Goal: Task Accomplishment & Management: Manage account settings

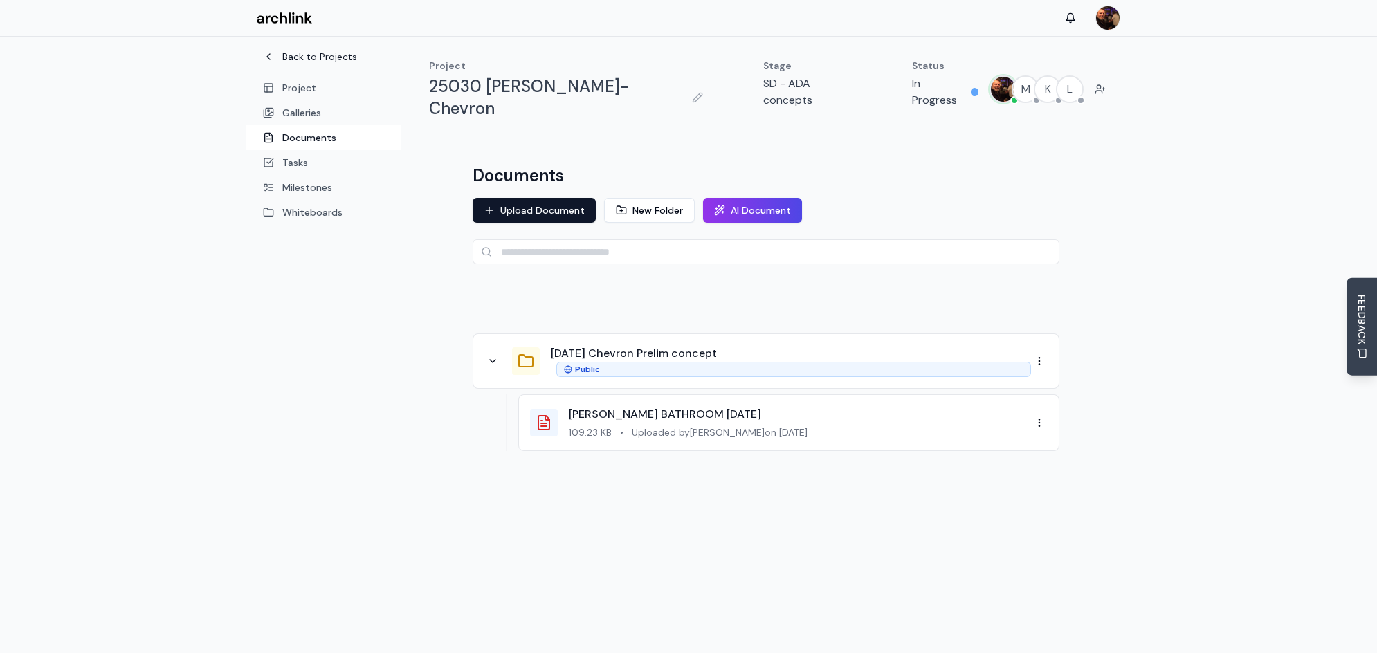
click at [269, 56] on icon at bounding box center [268, 56] width 11 height 11
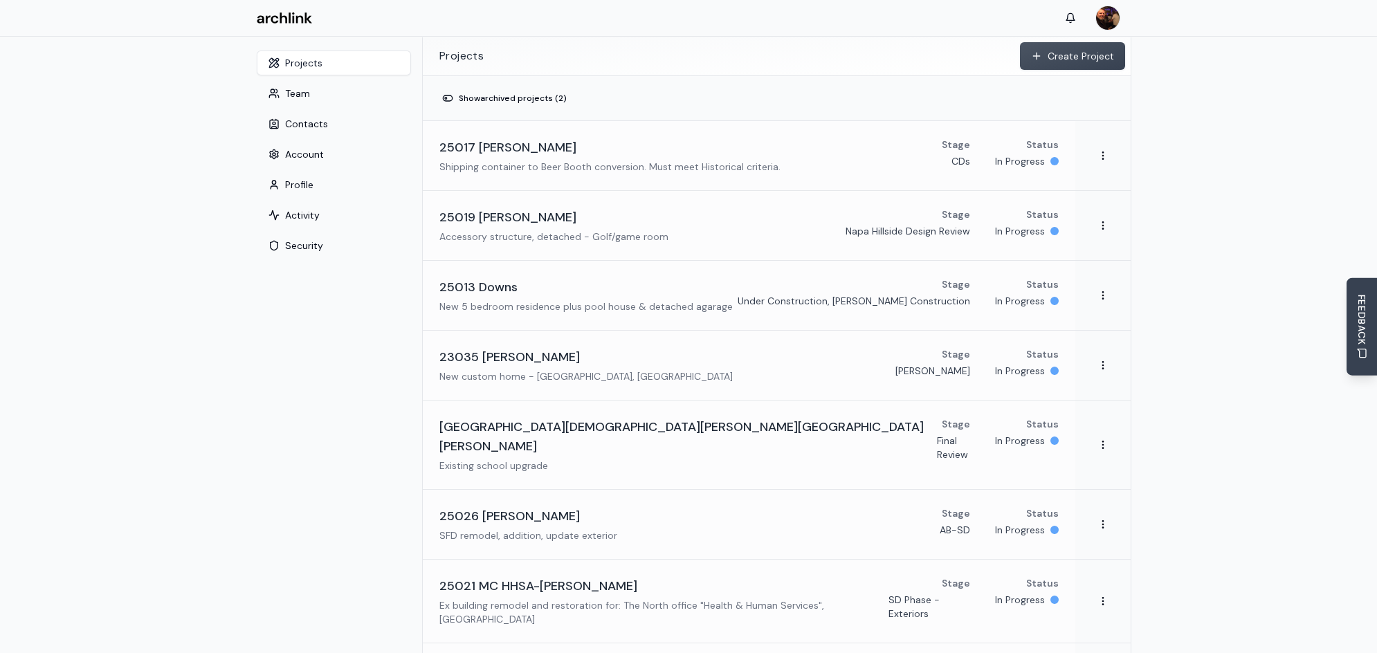
click at [1072, 59] on button "Create Project" at bounding box center [1072, 56] width 105 height 28
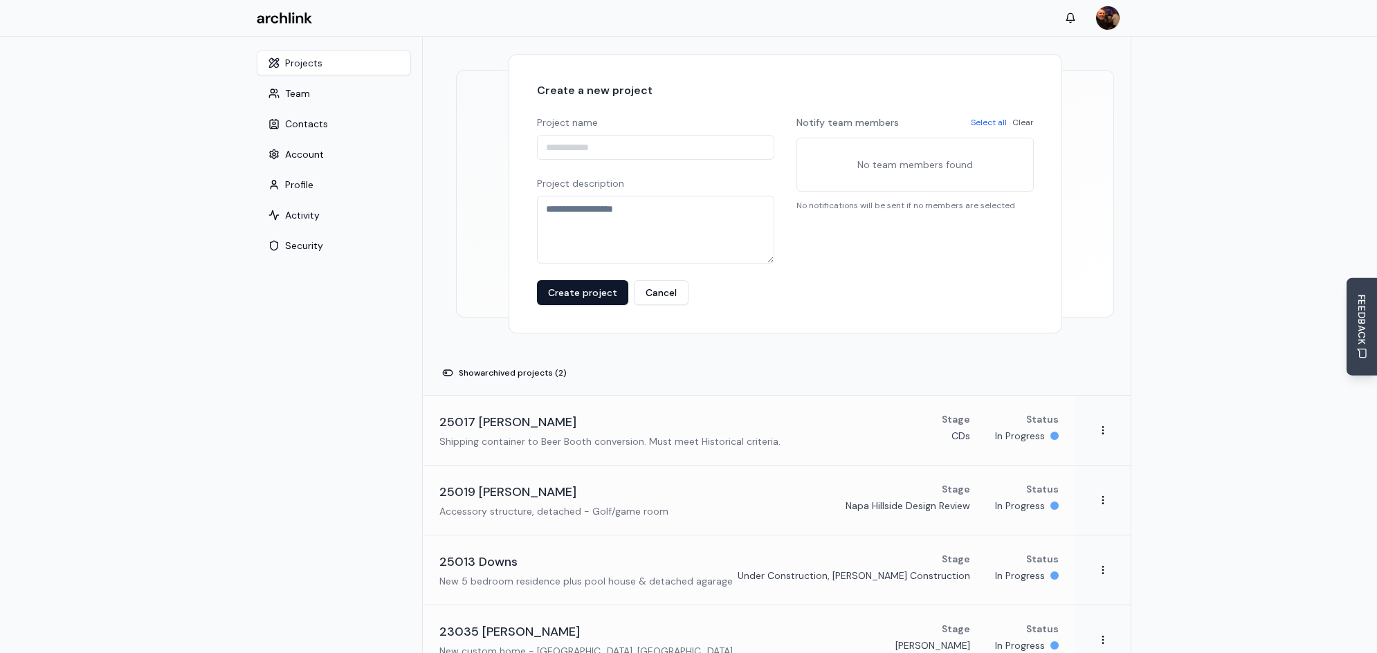
click at [571, 148] on input "Project name" at bounding box center [655, 147] width 237 height 25
type input "**********"
click at [630, 206] on textarea "Project description" at bounding box center [655, 230] width 237 height 68
click at [598, 208] on textarea "**********" at bounding box center [655, 230] width 237 height 68
click at [653, 210] on textarea "**********" at bounding box center [655, 230] width 237 height 68
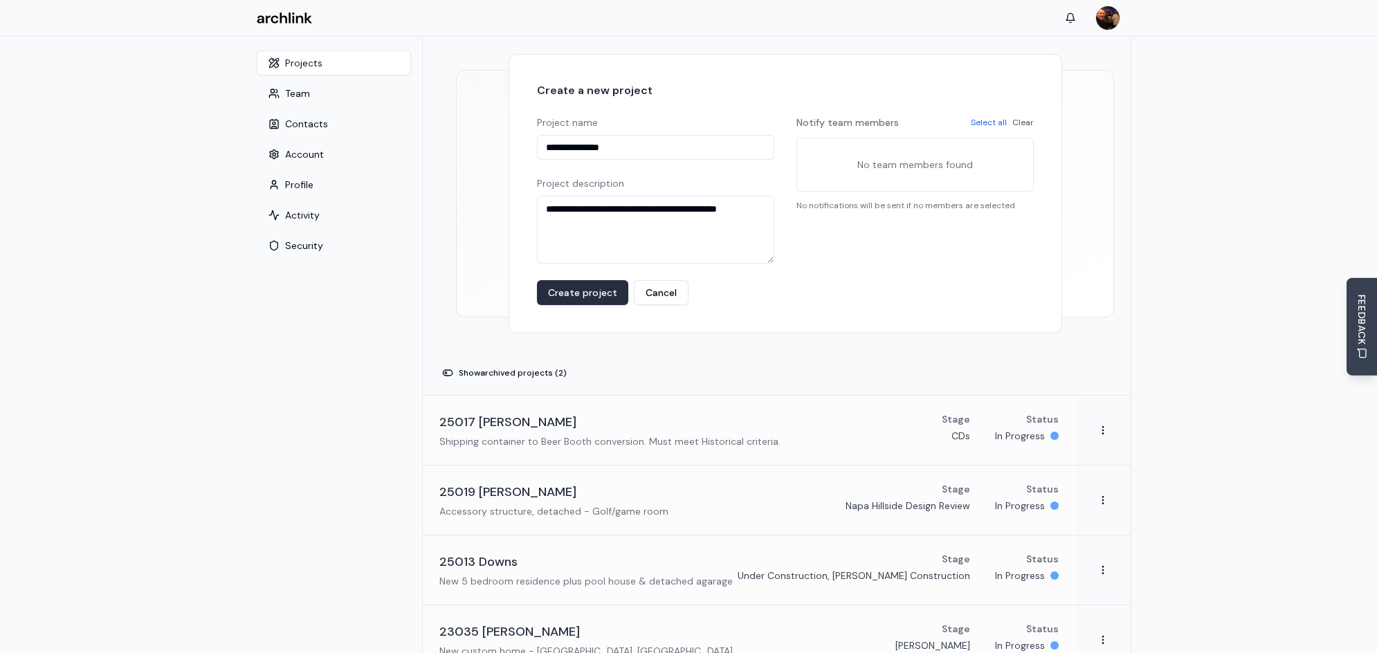
type textarea "**********"
click at [605, 297] on button "Create project" at bounding box center [582, 292] width 91 height 25
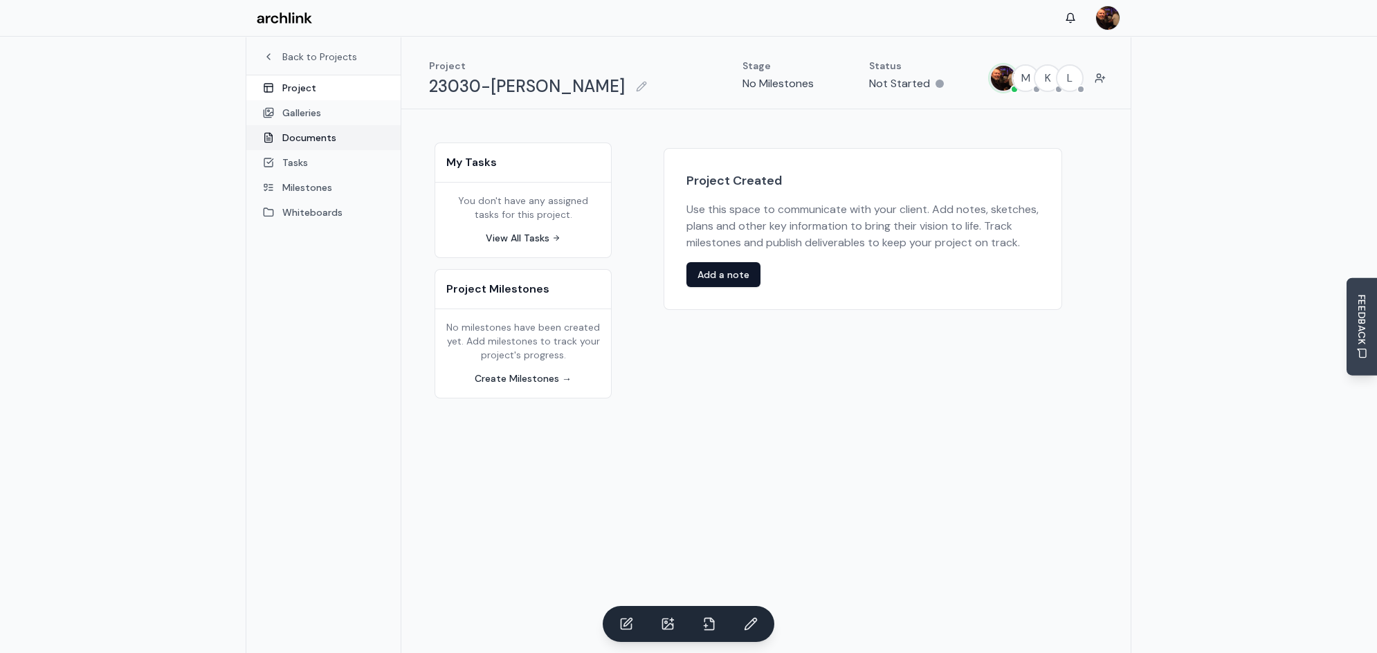
click at [291, 141] on link "Documents" at bounding box center [323, 137] width 154 height 25
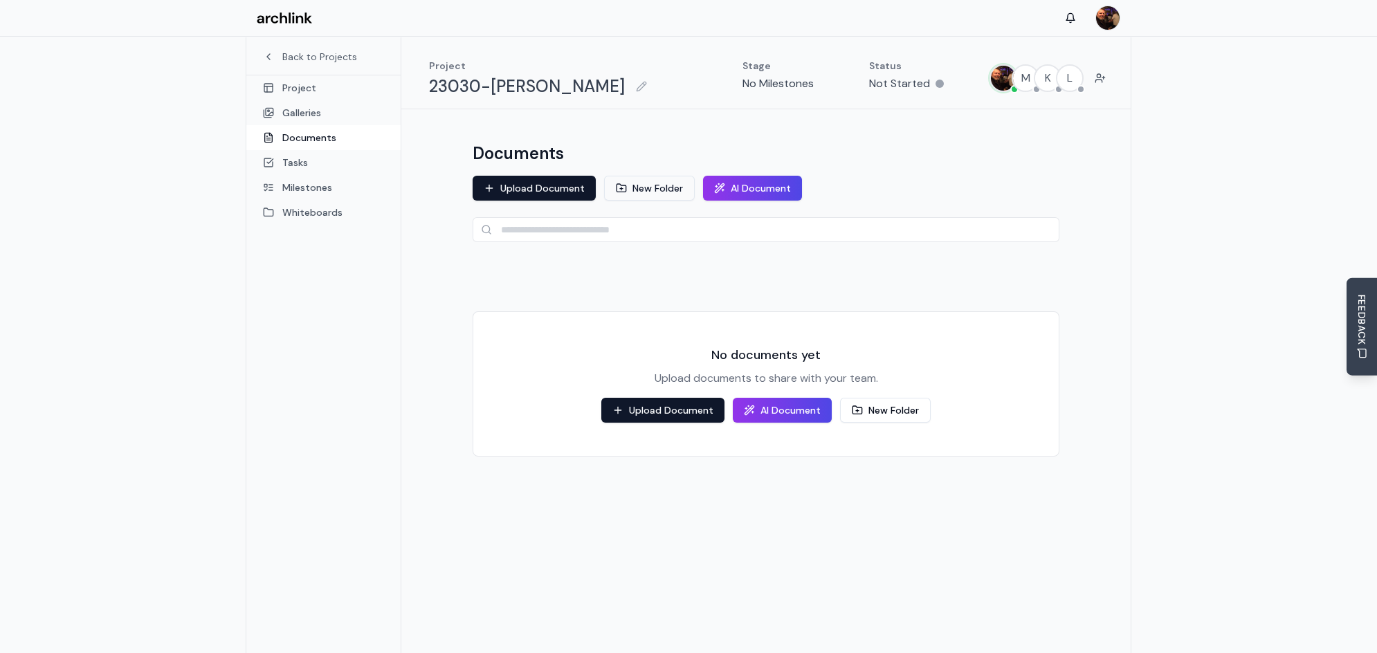
click at [647, 187] on button "New Folder" at bounding box center [649, 188] width 91 height 25
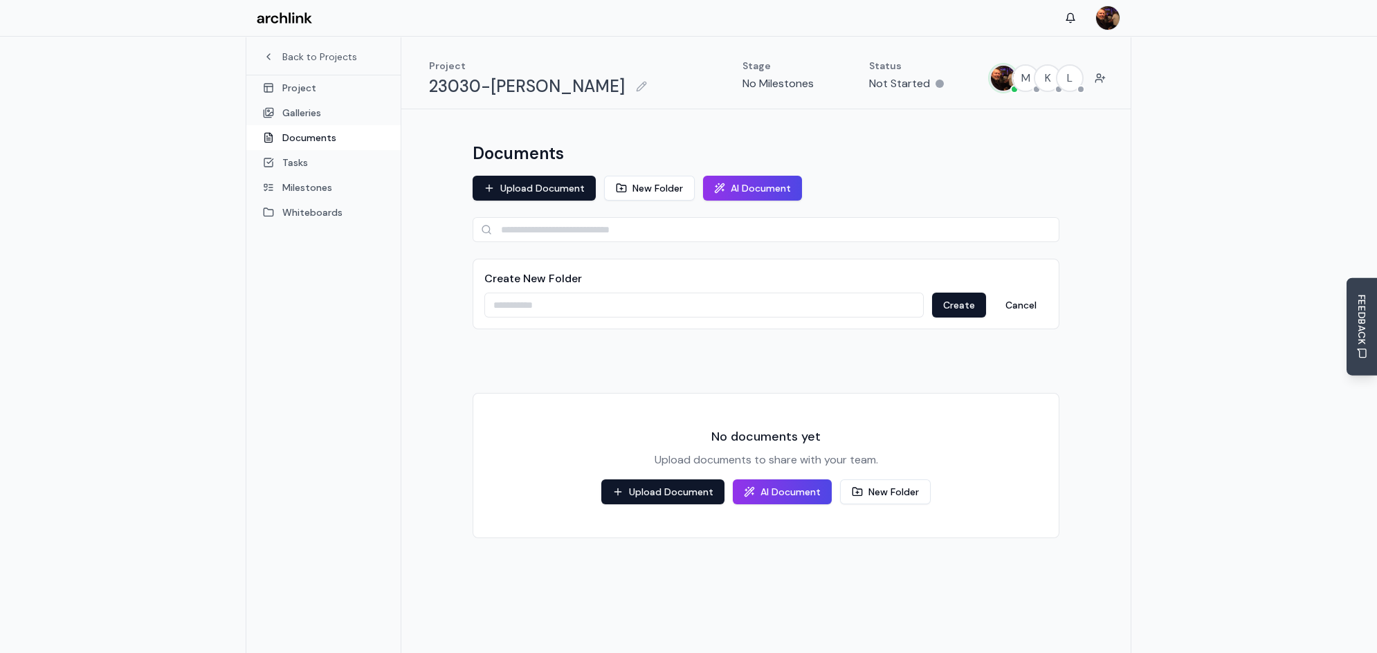
click at [531, 305] on input at bounding box center [703, 305] width 439 height 25
type input "**********"
click at [953, 312] on button "Create" at bounding box center [959, 305] width 54 height 25
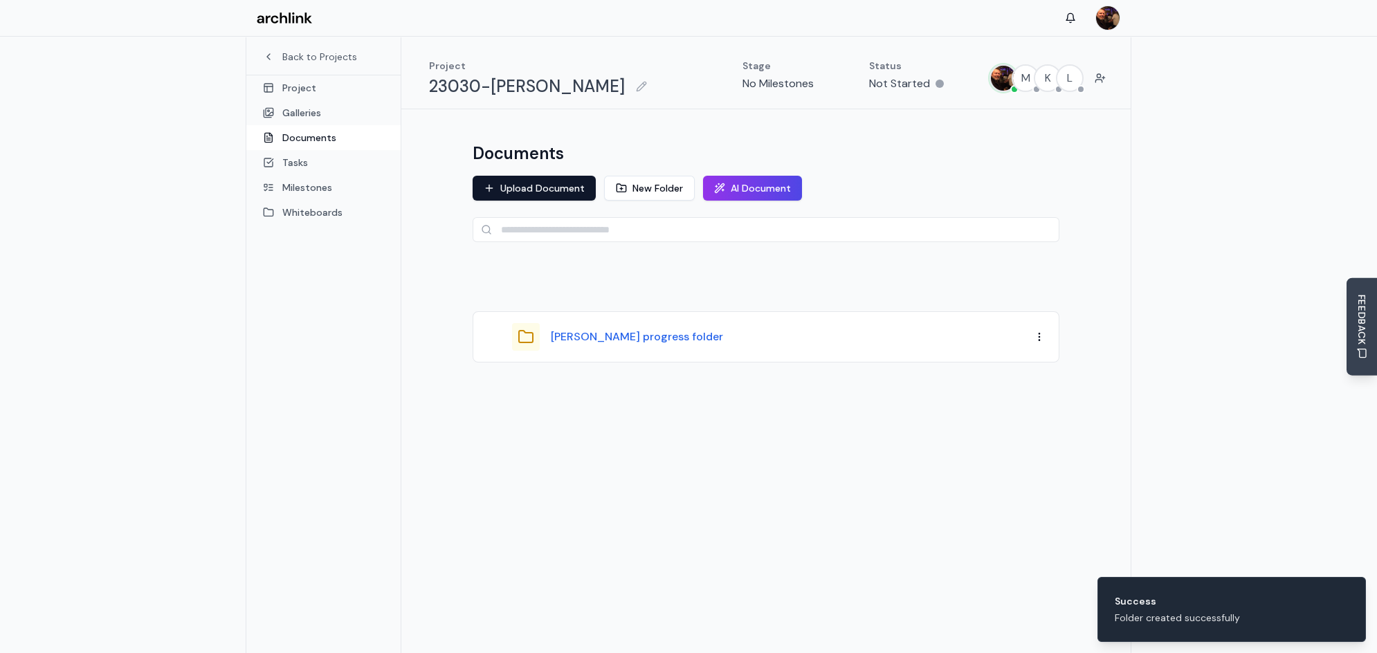
click at [603, 338] on button "[PERSON_NAME] progress folder" at bounding box center [637, 337] width 172 height 17
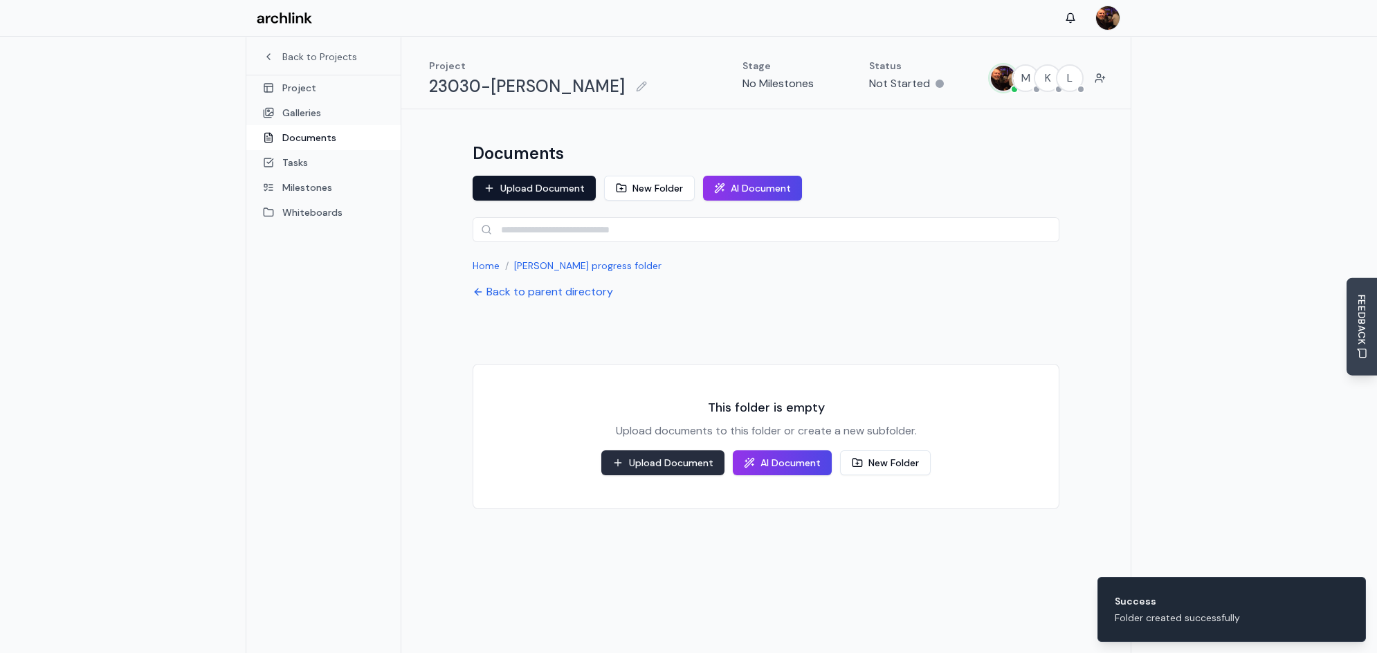
click at [678, 459] on button "Upload Document" at bounding box center [662, 462] width 123 height 25
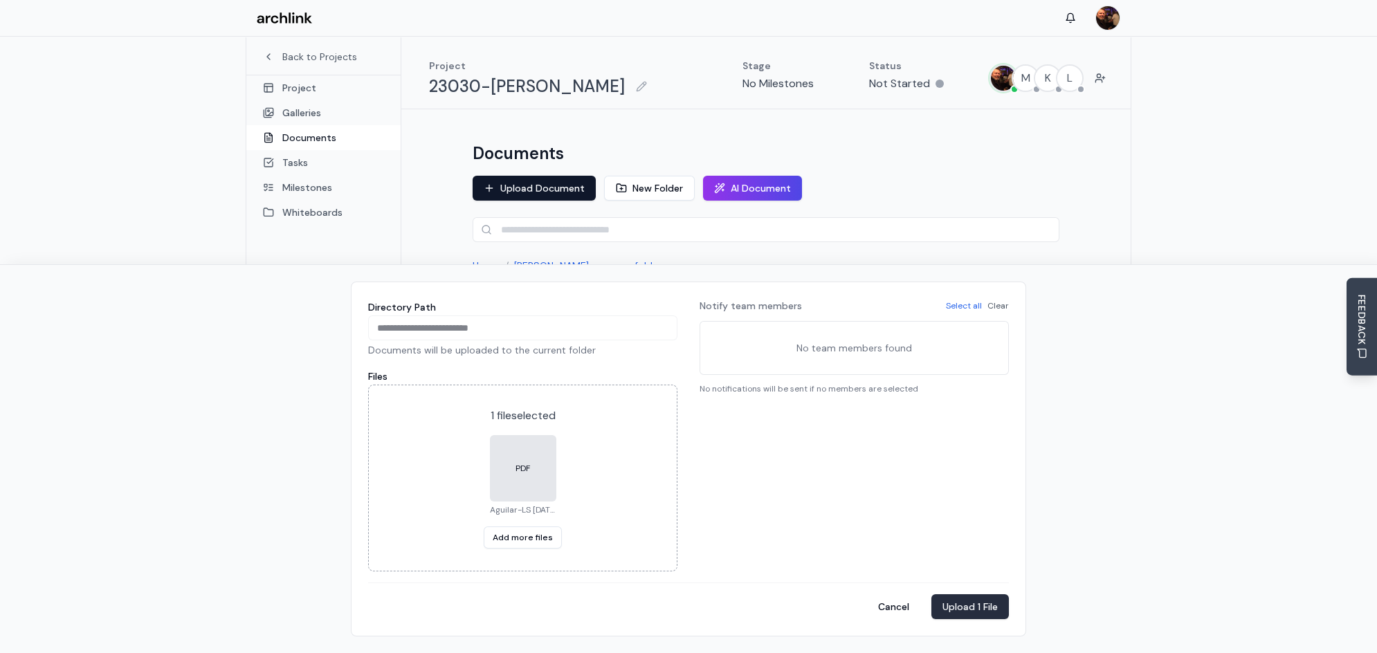
click at [967, 610] on button "Upload 1 File" at bounding box center [969, 606] width 77 height 25
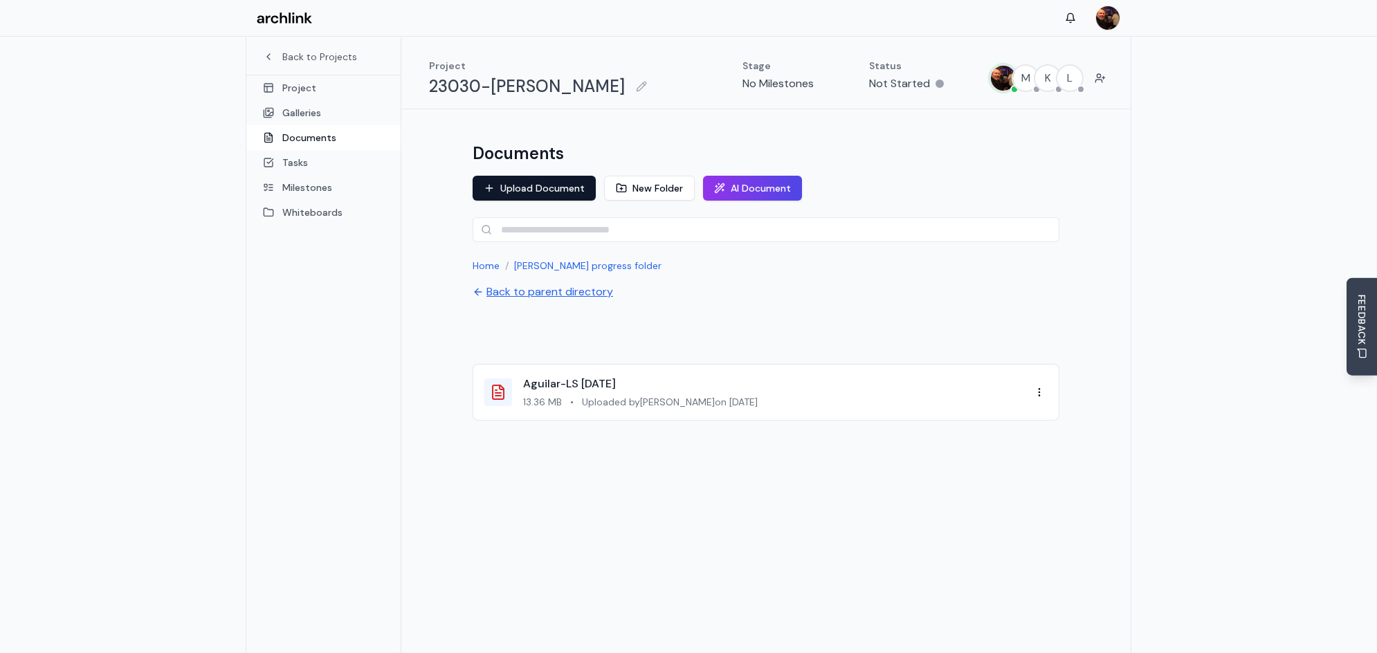
click at [536, 290] on button "Back to parent directory" at bounding box center [543, 292] width 140 height 17
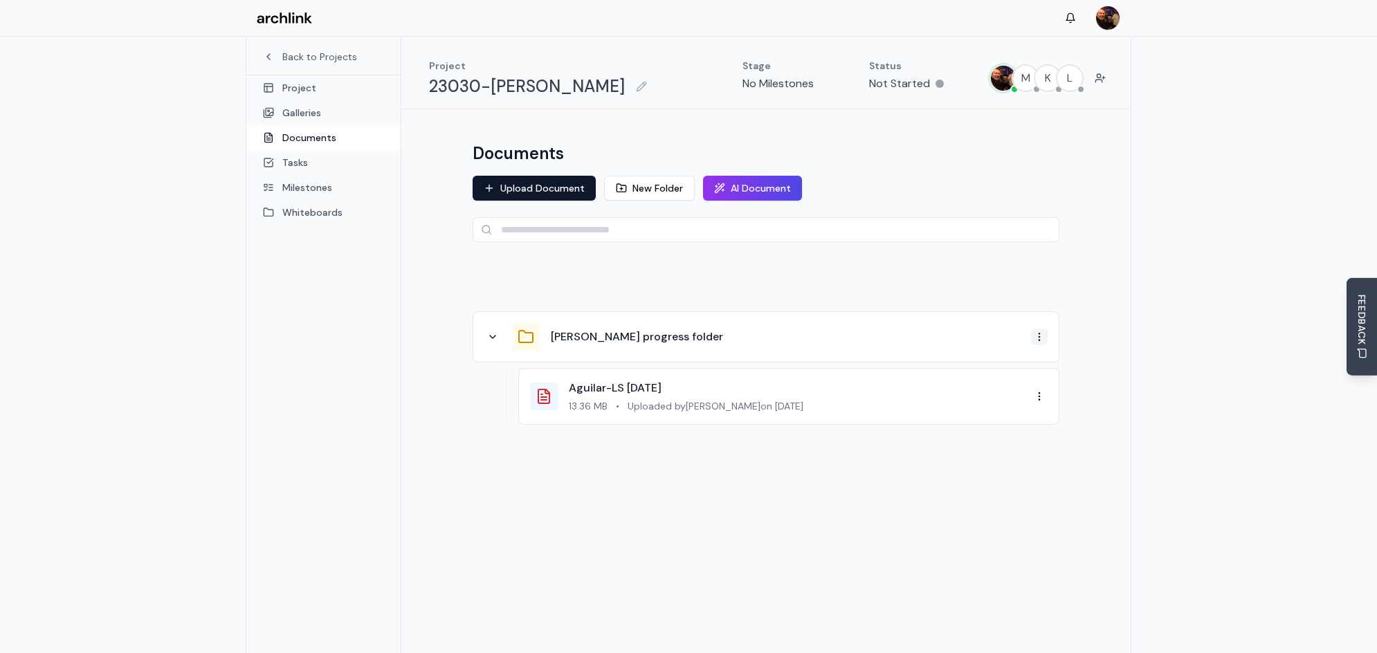
click at [1039, 341] on html "Back to Projects Project Galleries Documents Tasks Milestones Whiteboards Proje…" at bounding box center [688, 363] width 1377 height 726
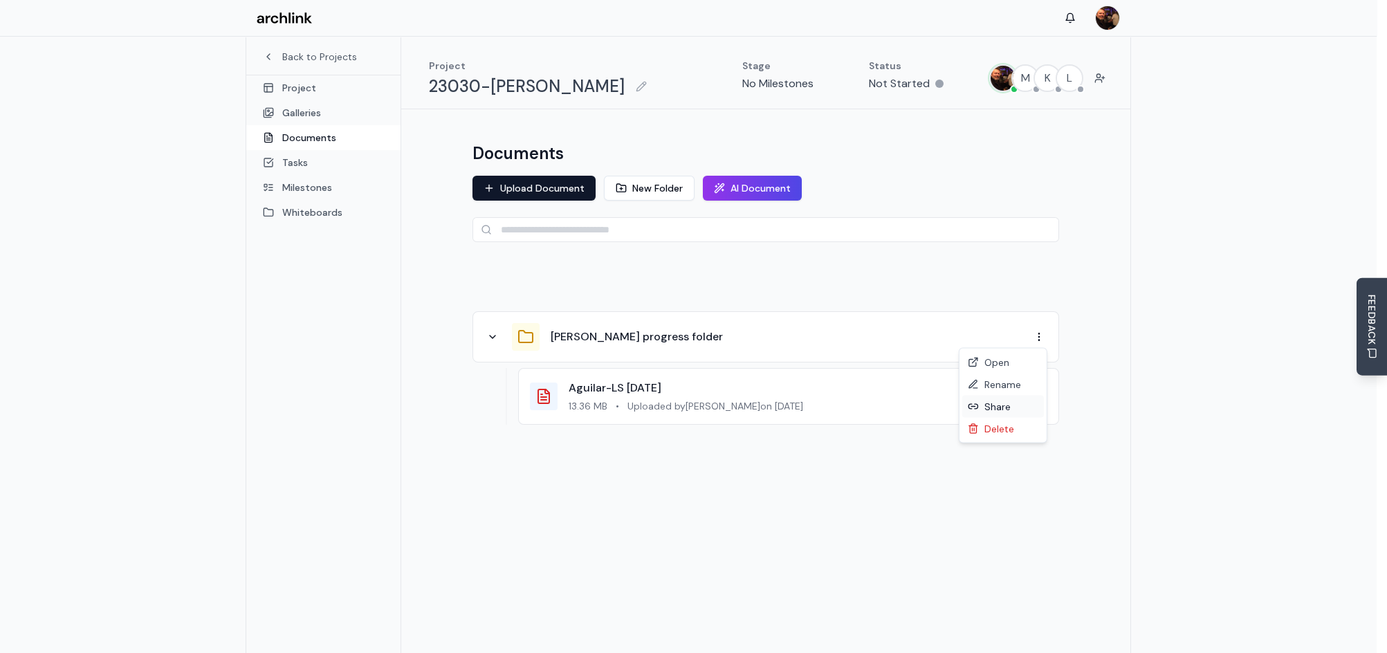
click at [996, 407] on div "Share" at bounding box center [1003, 407] width 82 height 22
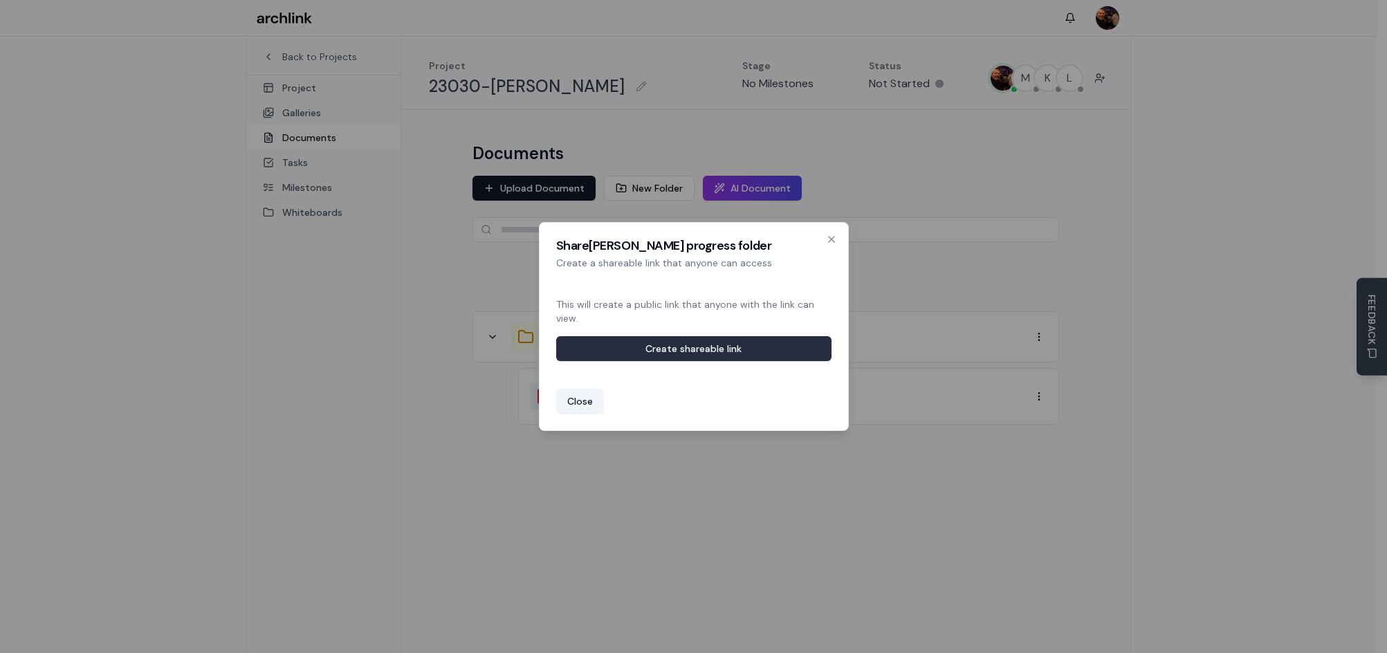
click at [766, 349] on button "Create shareable link" at bounding box center [693, 348] width 275 height 25
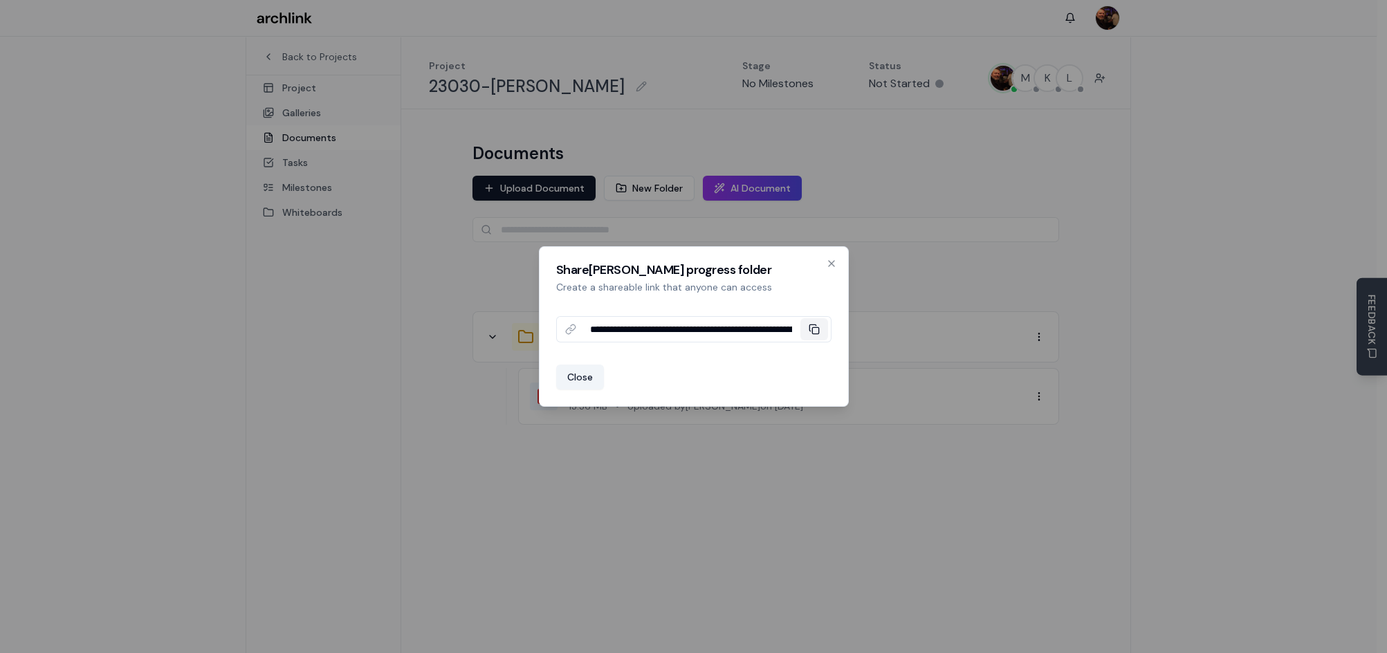
click at [817, 331] on icon at bounding box center [814, 329] width 11 height 11
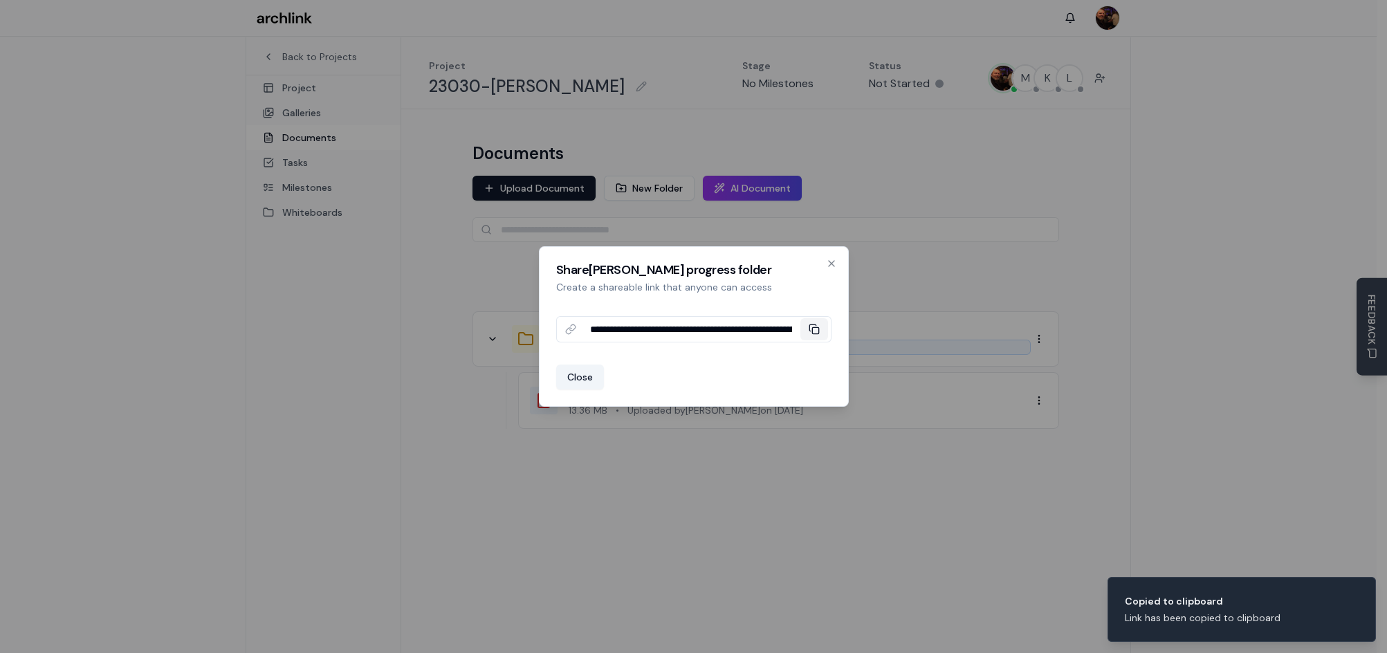
click at [814, 329] on icon at bounding box center [814, 329] width 11 height 11
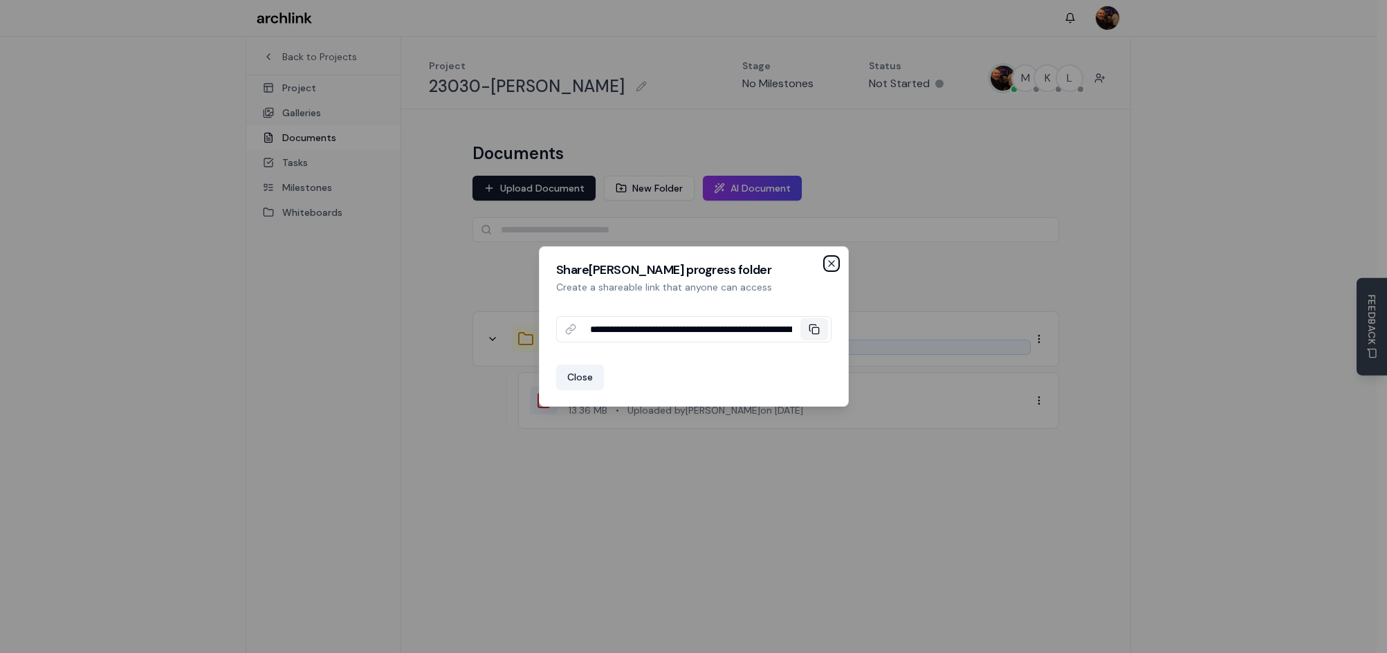
click at [830, 264] on icon "button" at bounding box center [831, 263] width 11 height 11
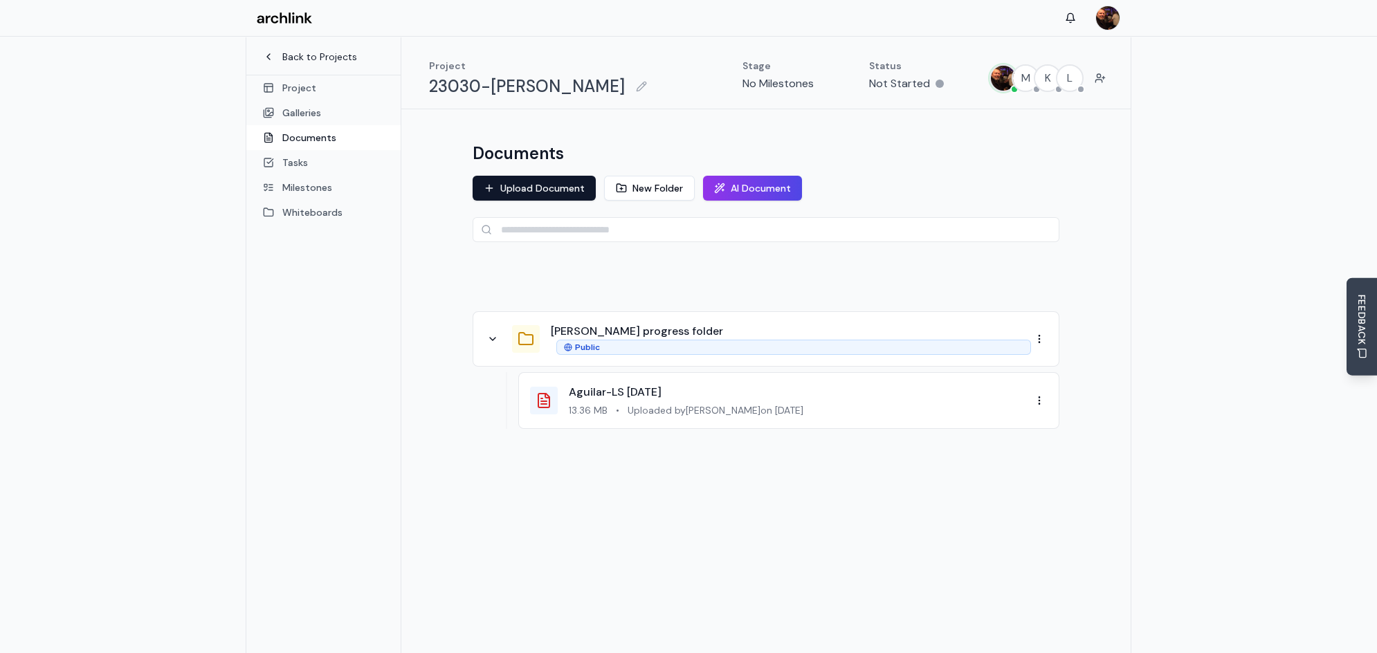
click at [326, 55] on link "Back to Projects" at bounding box center [323, 57] width 121 height 14
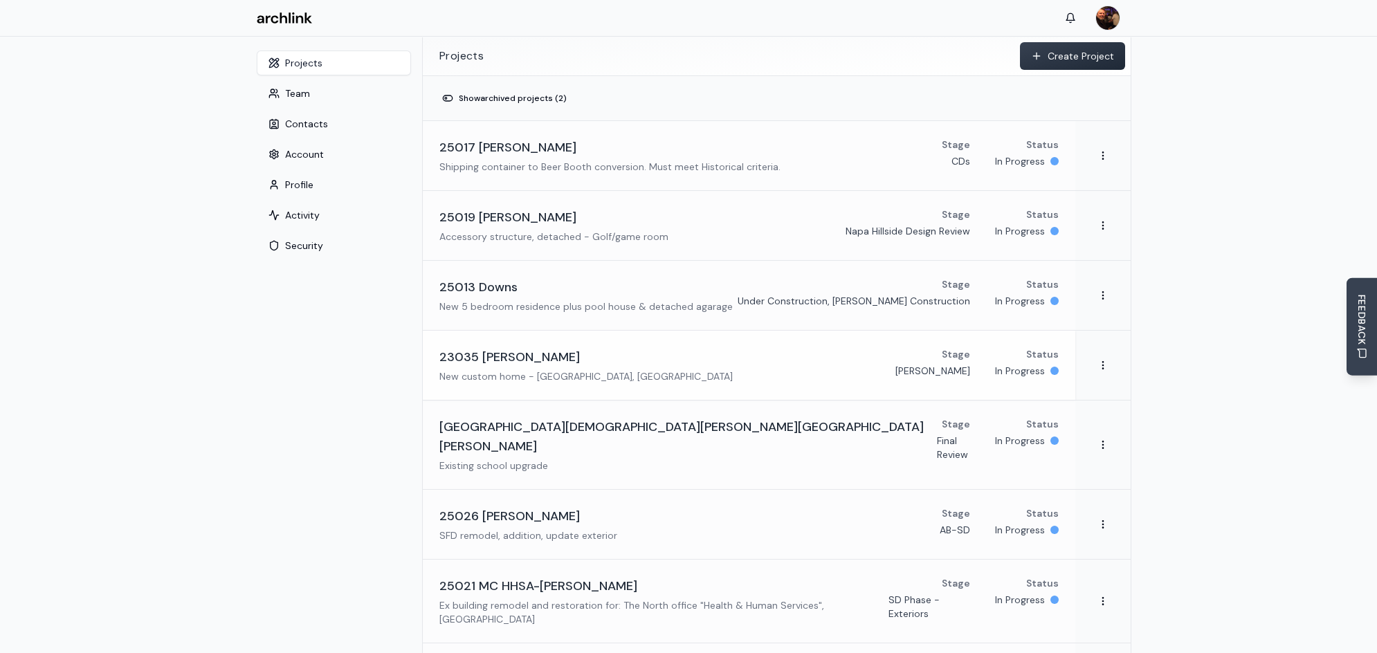
scroll to position [138, 0]
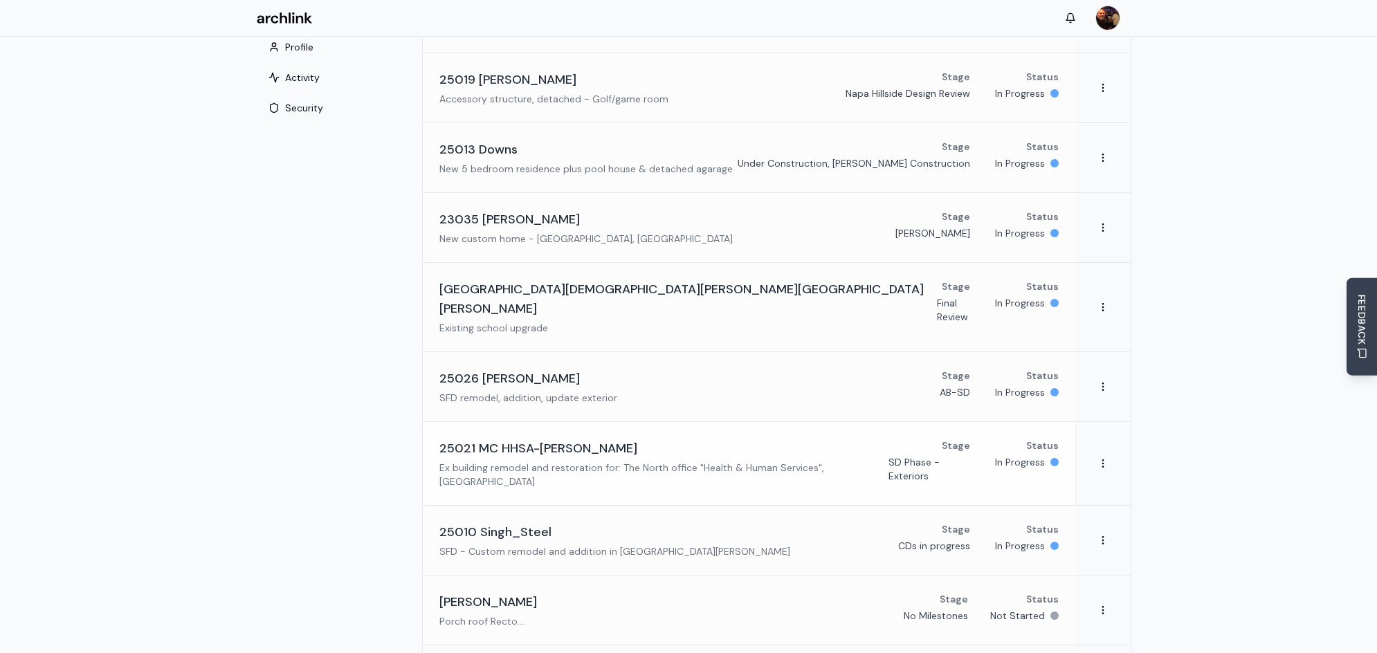
click at [522, 439] on h3 "25021 MC HHSA-Greely" at bounding box center [538, 448] width 198 height 19
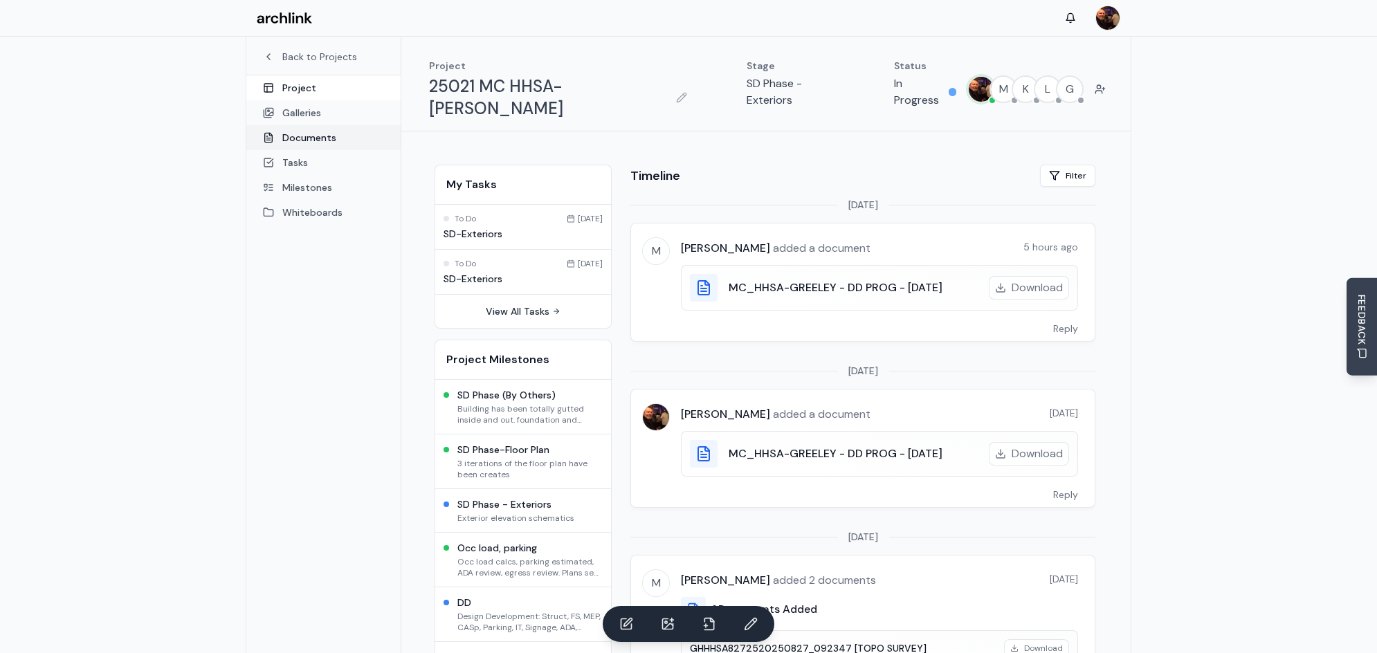
click at [321, 141] on link "Documents" at bounding box center [323, 137] width 154 height 25
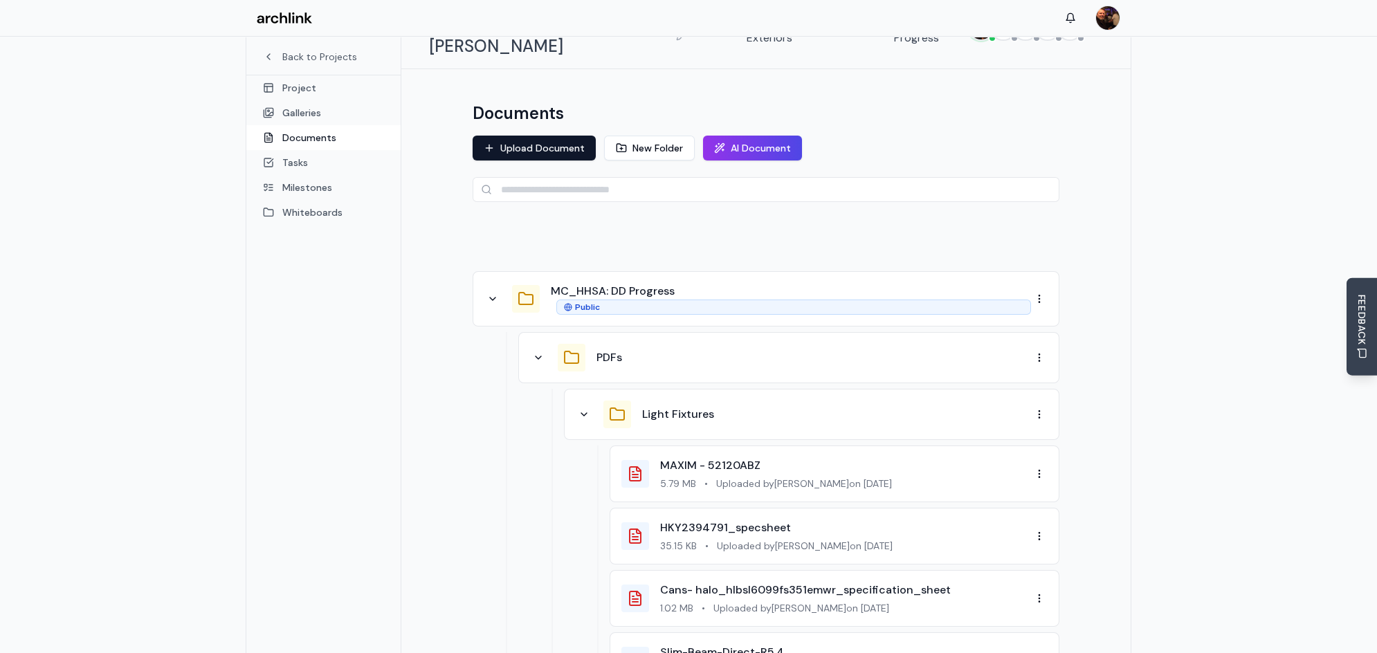
scroll to position [68, 0]
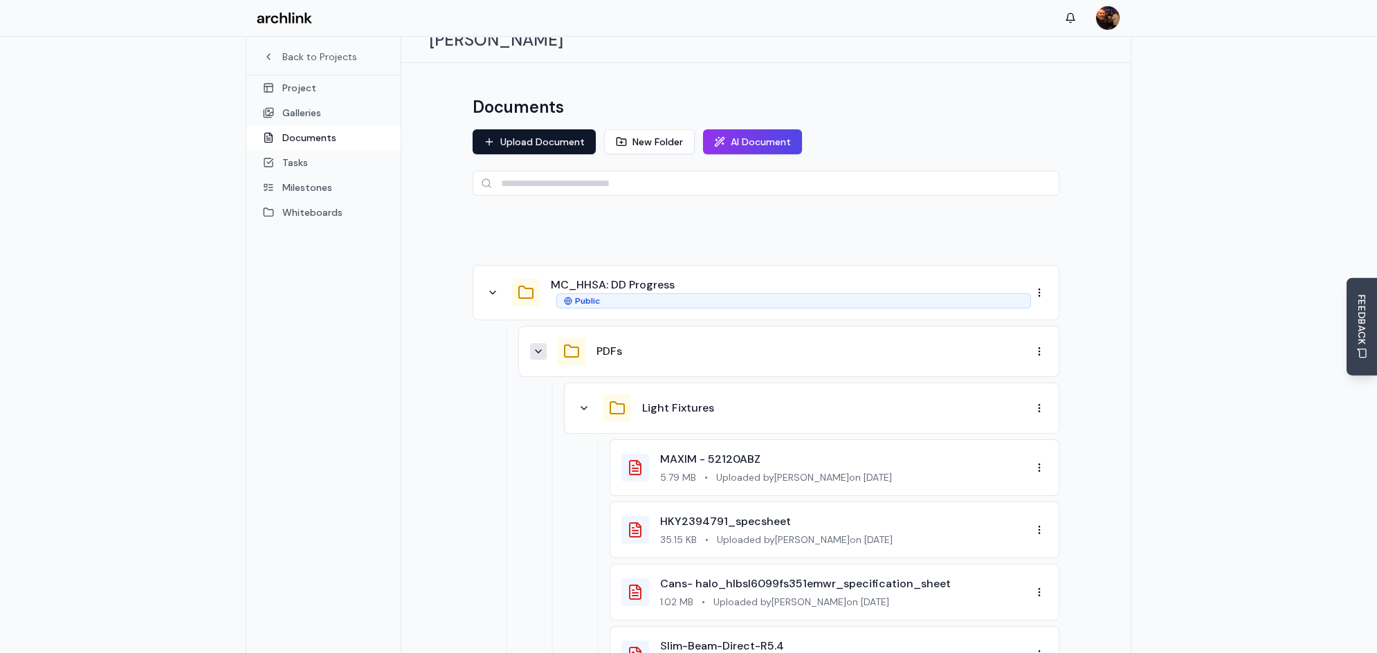
click at [541, 346] on icon at bounding box center [538, 351] width 11 height 11
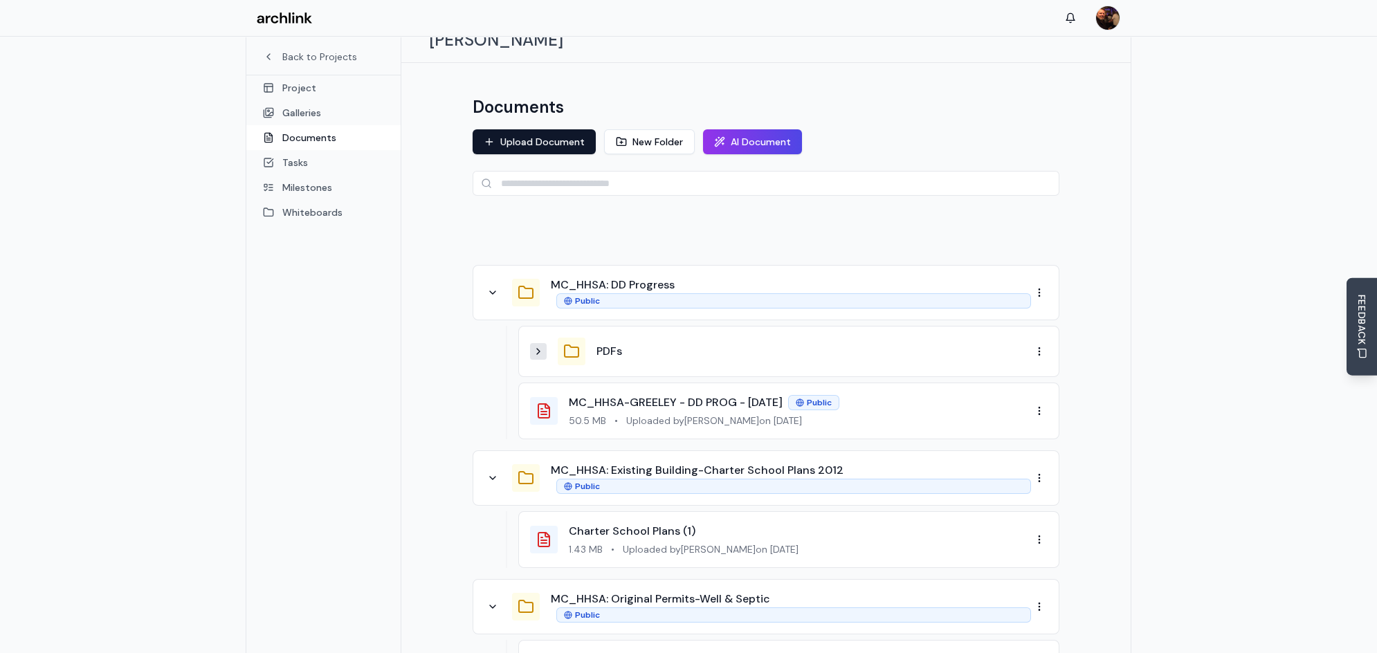
click at [540, 346] on icon at bounding box center [538, 351] width 11 height 11
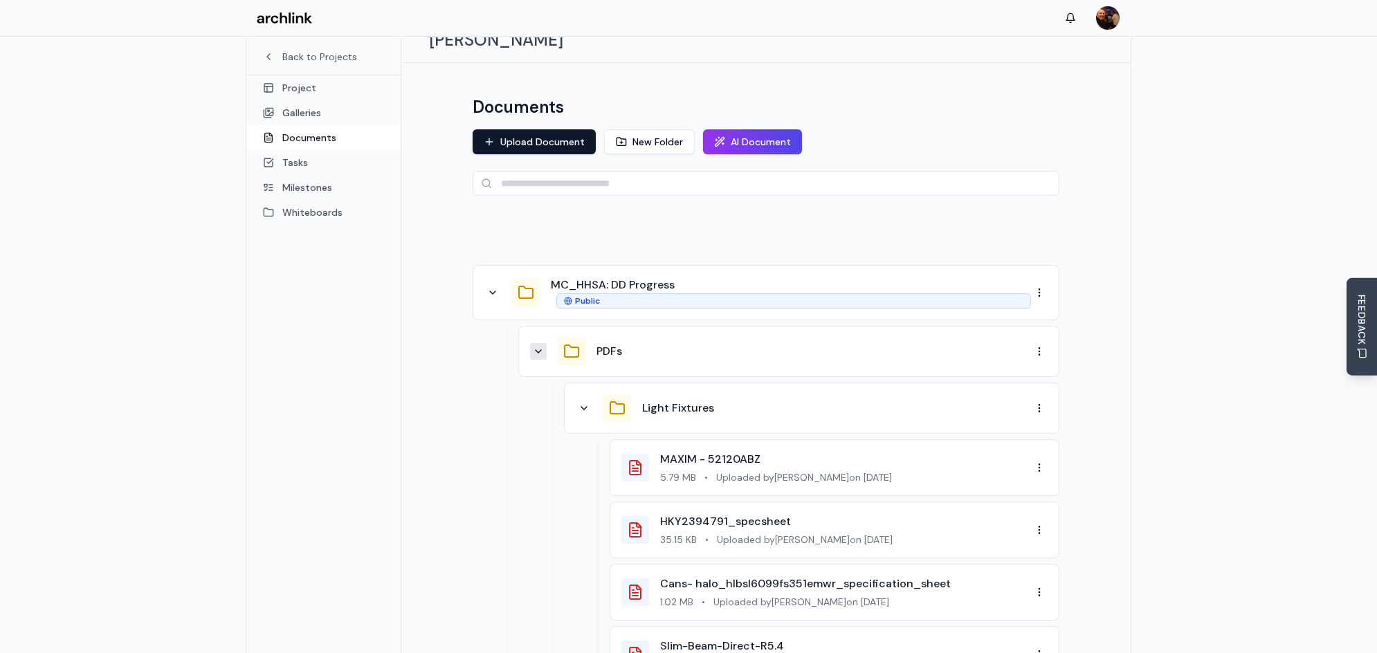
click at [540, 346] on icon at bounding box center [538, 351] width 11 height 11
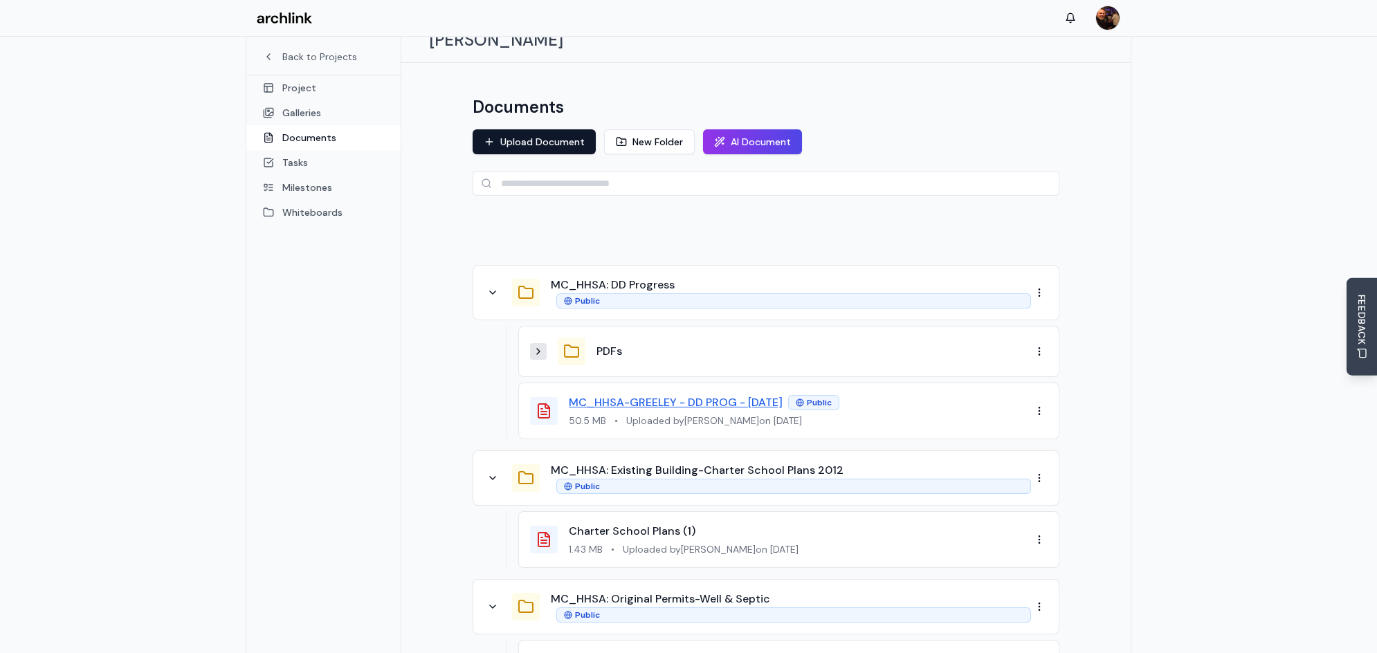
click at [706, 395] on link "MC_HHSA-GREELEY - DD PROG - 9.17.25" at bounding box center [676, 402] width 214 height 15
click at [537, 349] on icon at bounding box center [538, 352] width 3 height 6
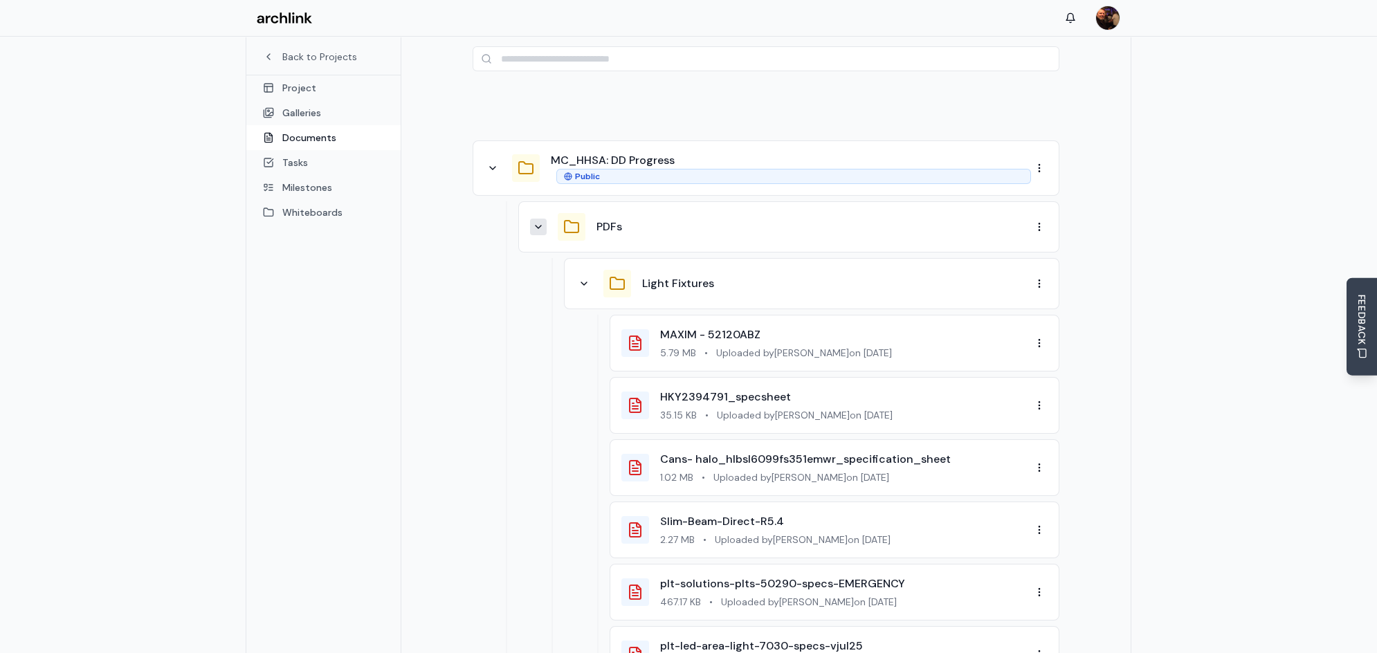
scroll to position [276, 0]
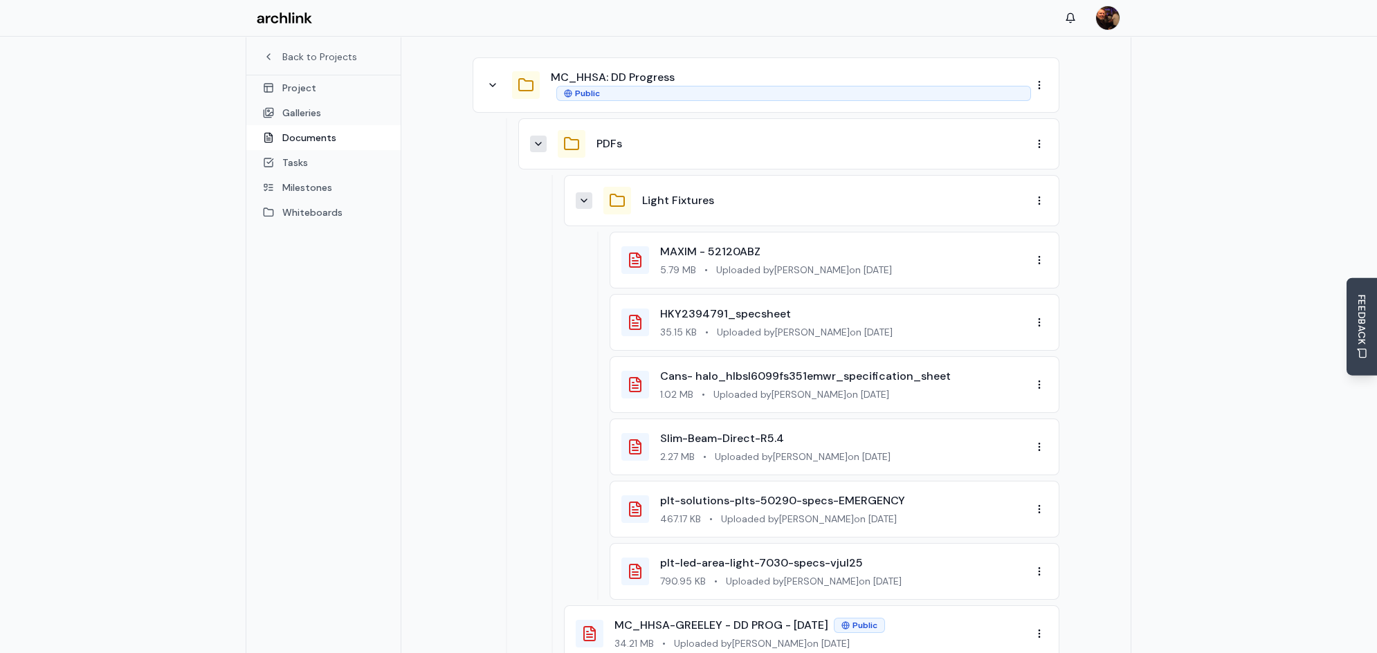
click at [582, 195] on icon at bounding box center [583, 200] width 11 height 11
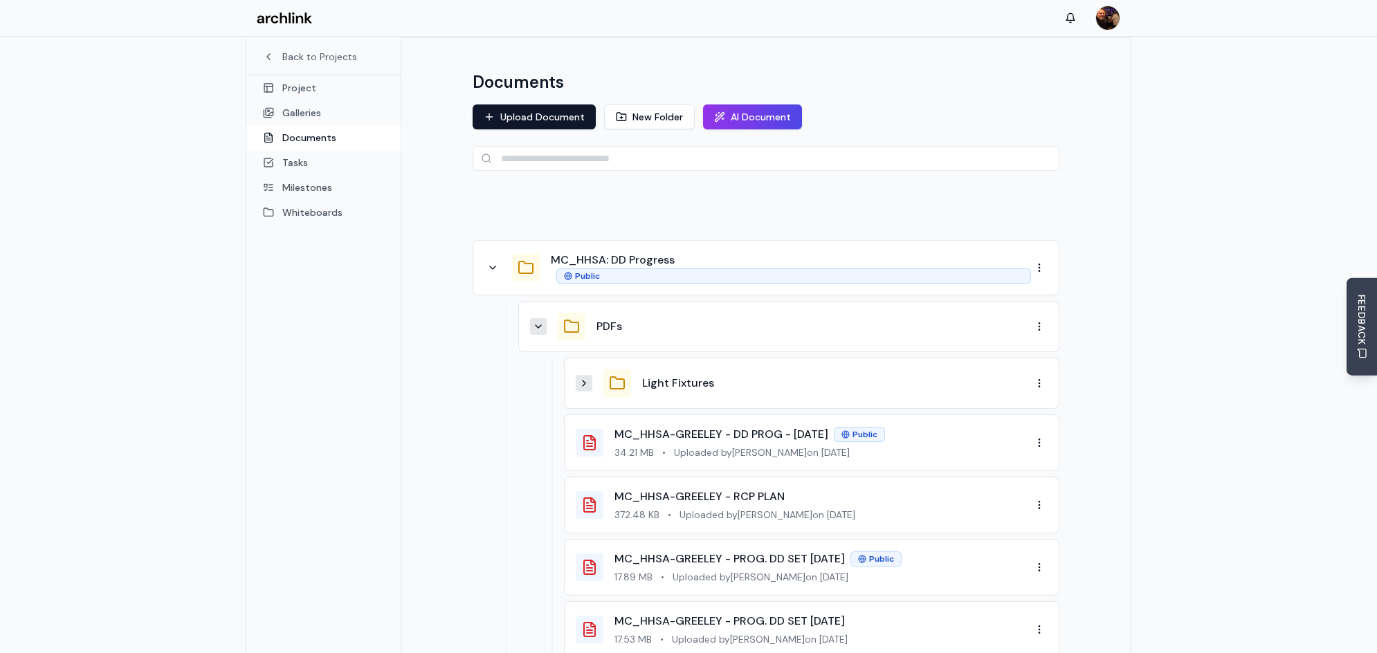
scroll to position [68, 0]
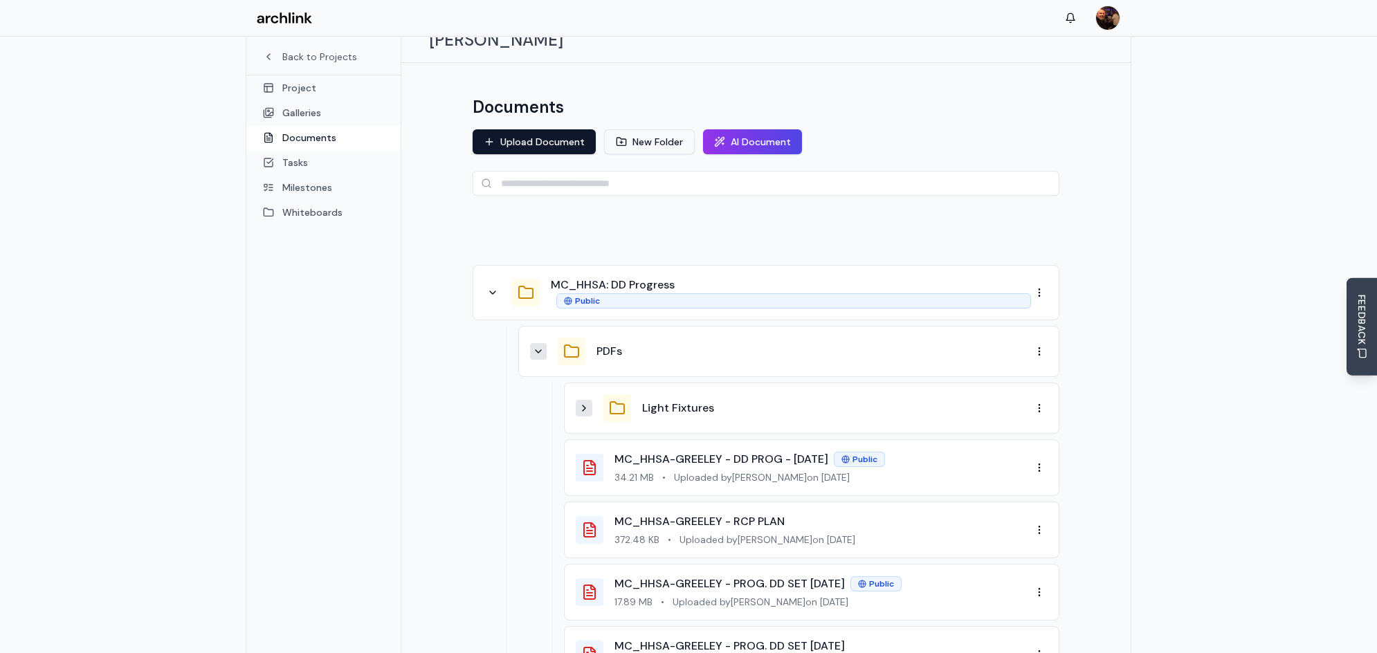
click at [646, 129] on button "New Folder" at bounding box center [649, 141] width 91 height 25
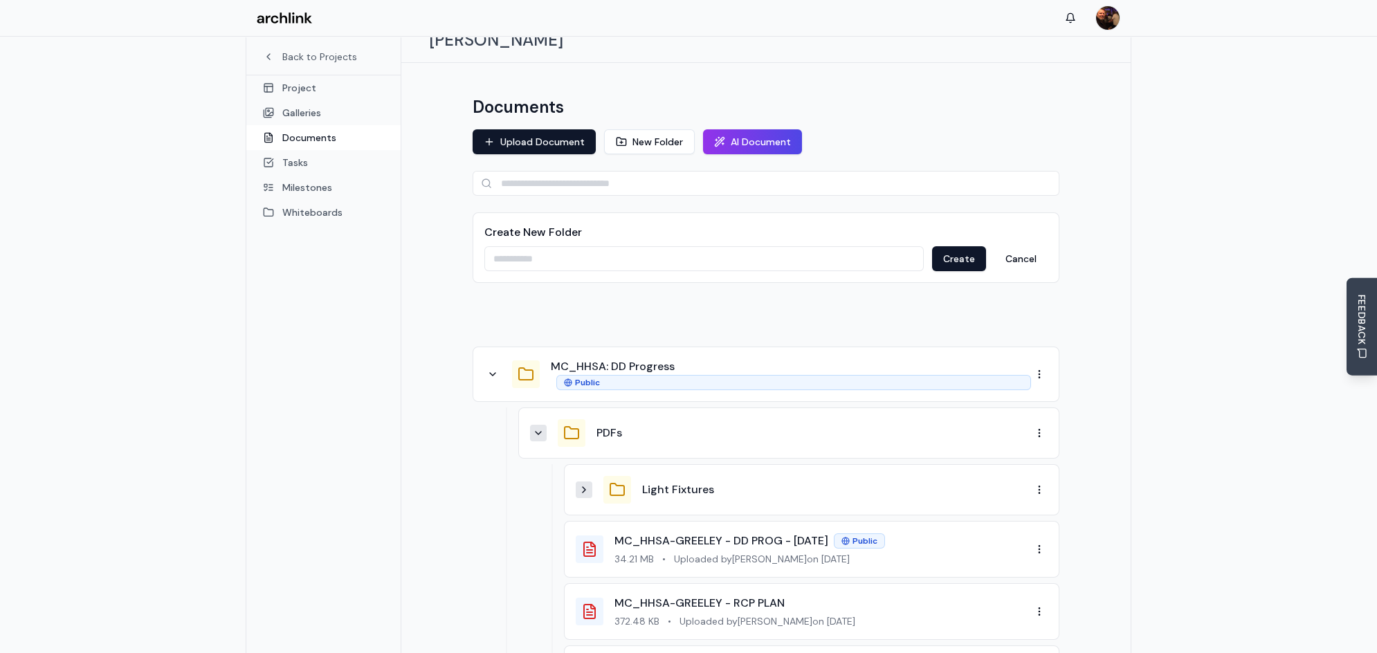
click at [553, 246] on input at bounding box center [703, 258] width 439 height 25
type input "*"
type input "**********"
click at [953, 246] on button "Create" at bounding box center [959, 258] width 54 height 25
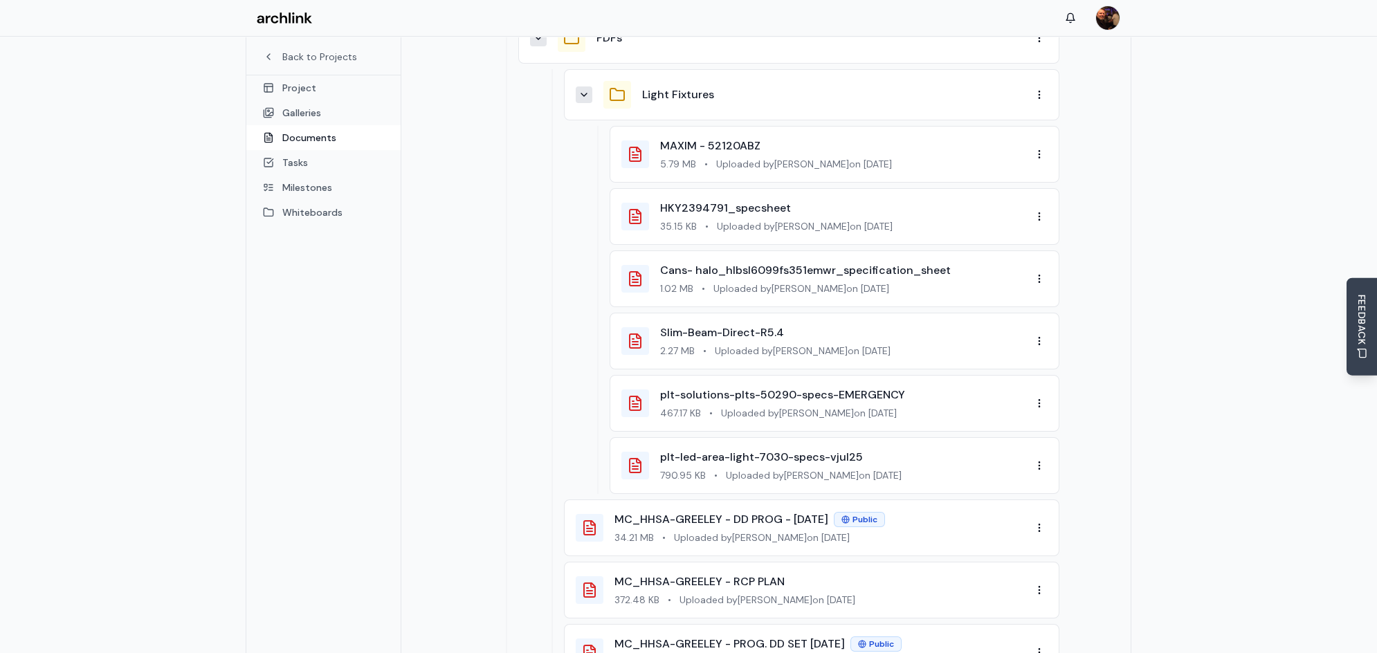
scroll to position [345, 0]
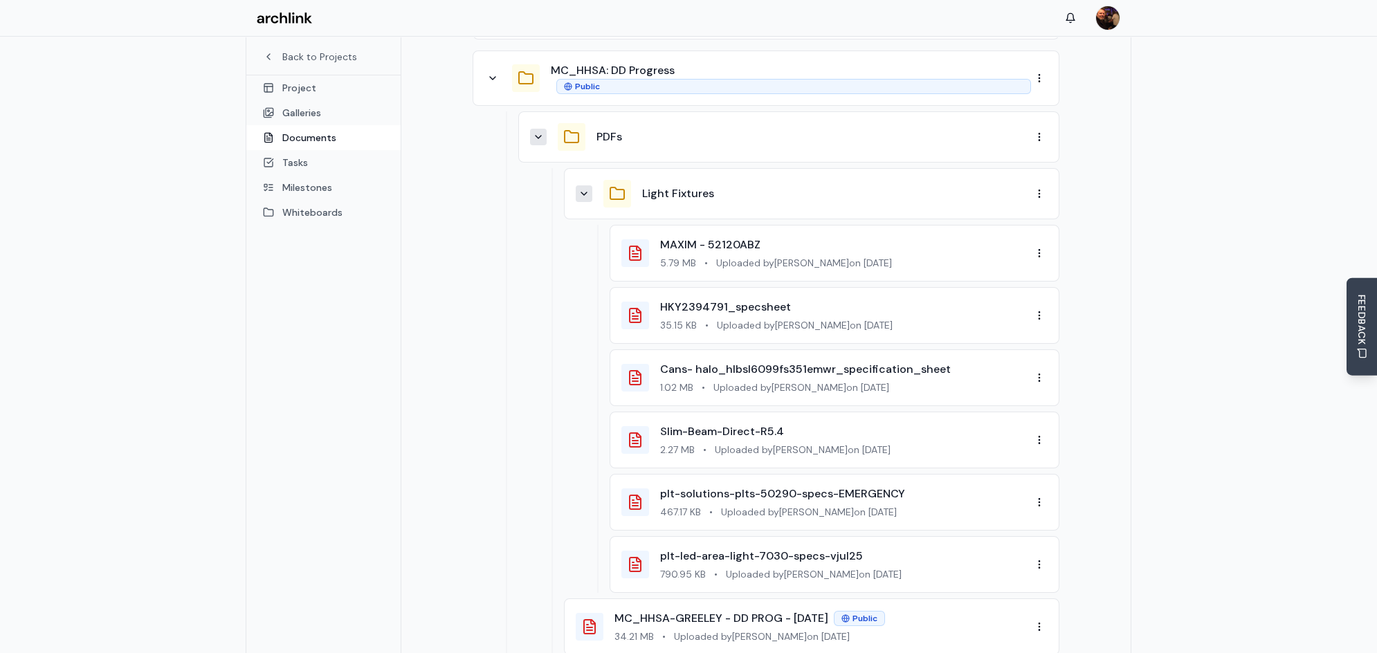
click at [584, 188] on icon at bounding box center [583, 193] width 11 height 11
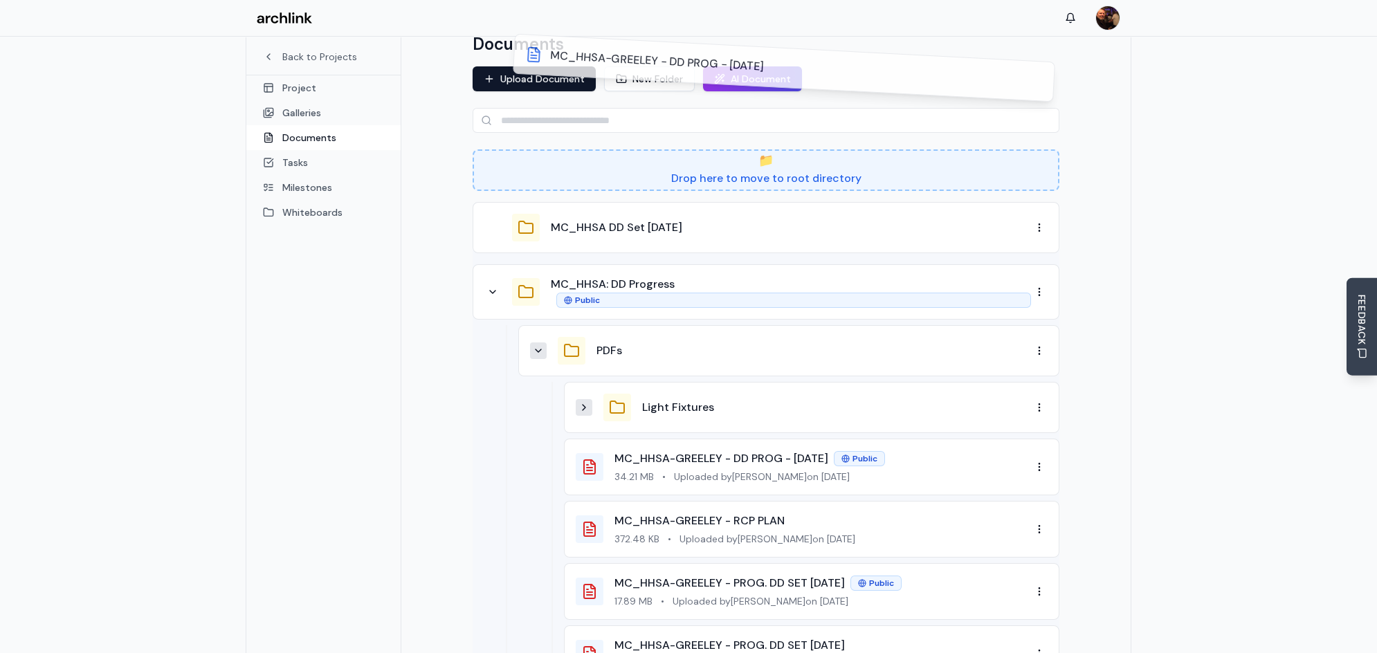
scroll to position [113, 0]
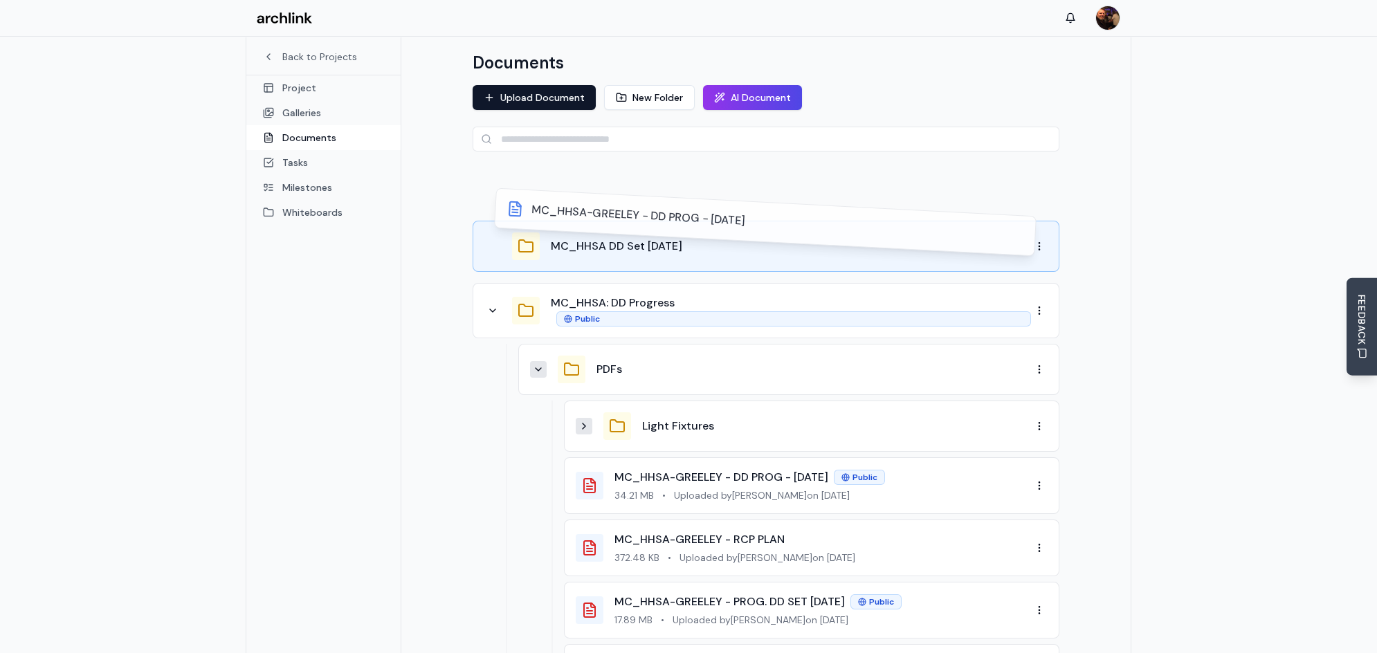
drag, startPoint x: 566, startPoint y: 550, endPoint x: 542, endPoint y: 235, distance: 316.4
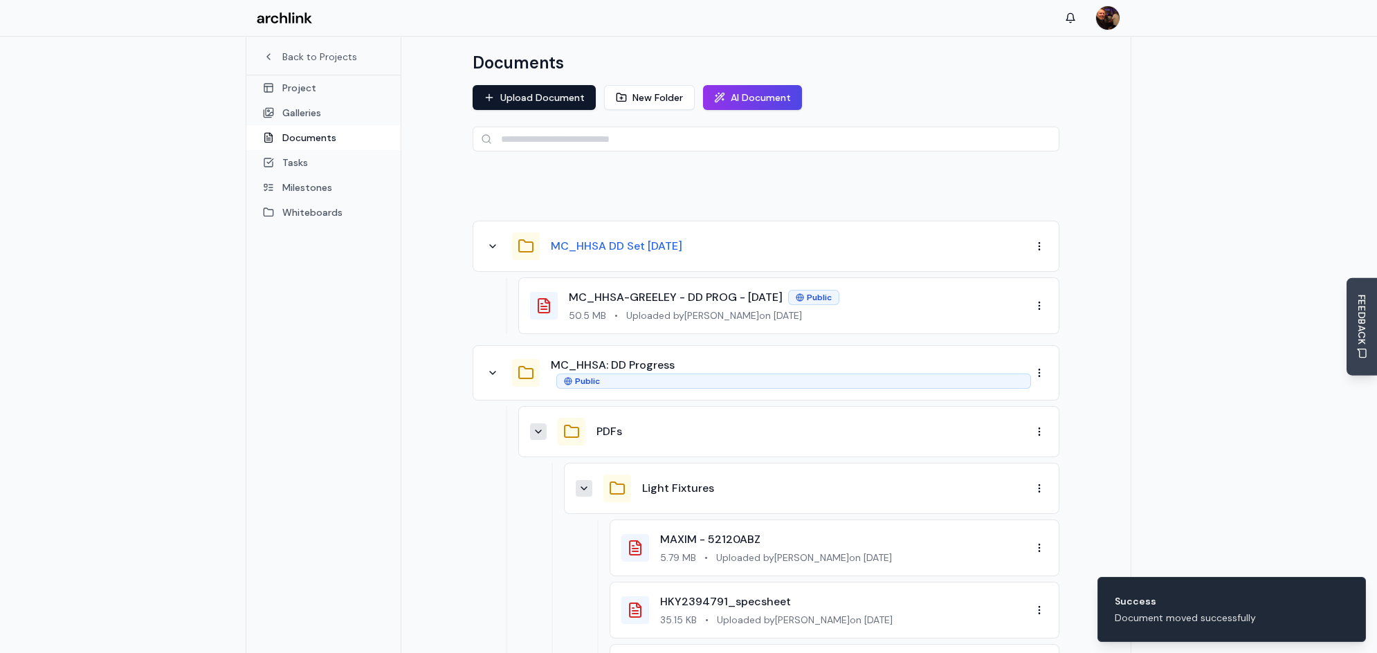
click at [627, 238] on button "MC_HHSA DD Set 9.17.25" at bounding box center [616, 246] width 131 height 17
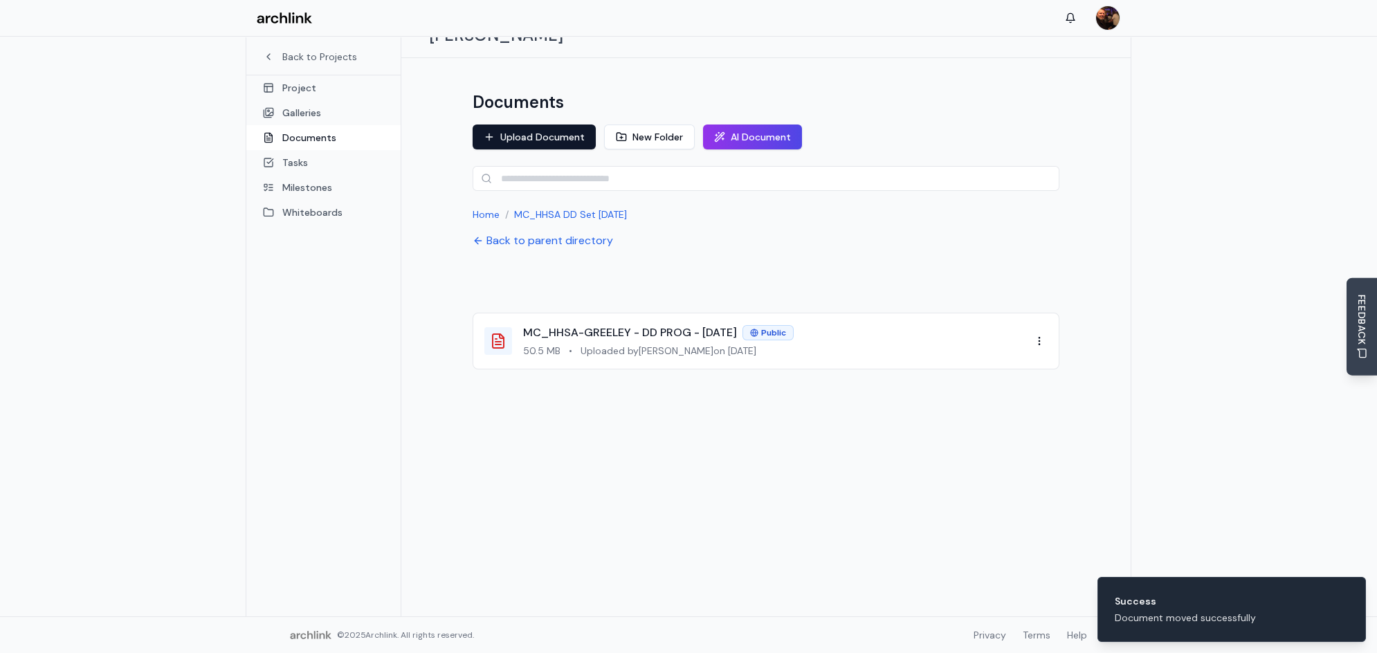
scroll to position [73, 0]
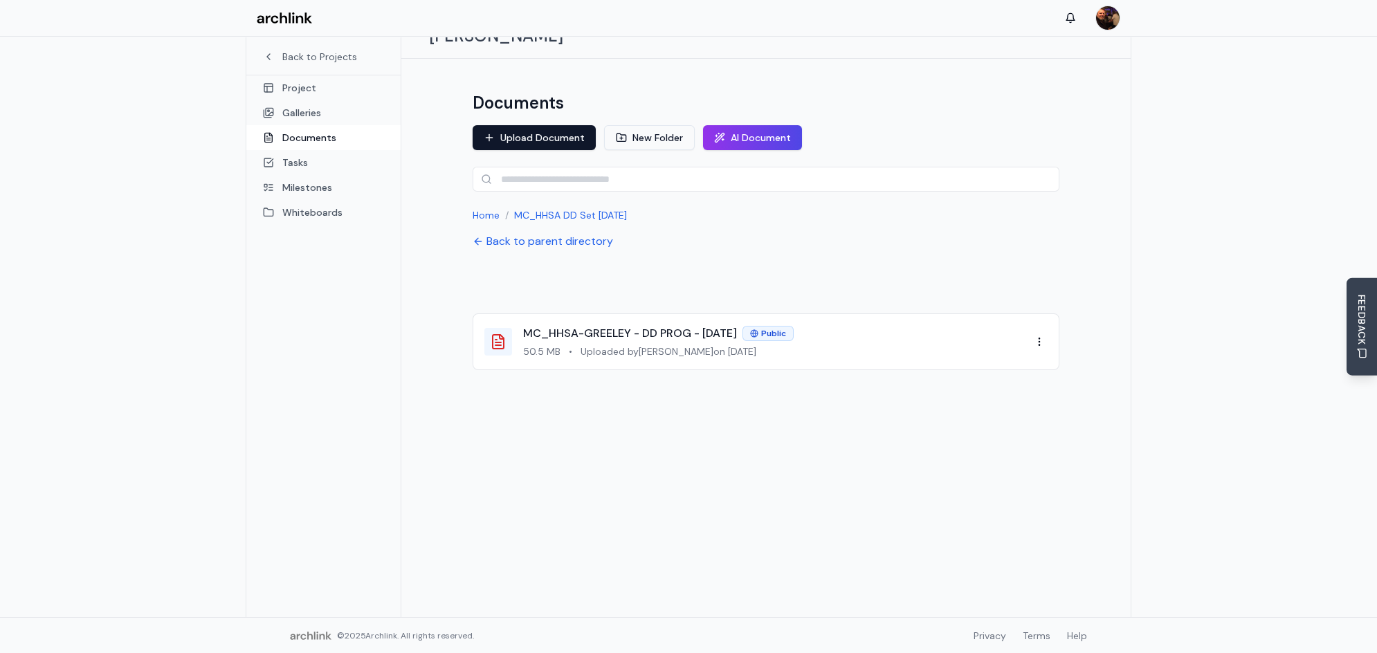
click at [639, 125] on button "New Folder" at bounding box center [649, 137] width 91 height 25
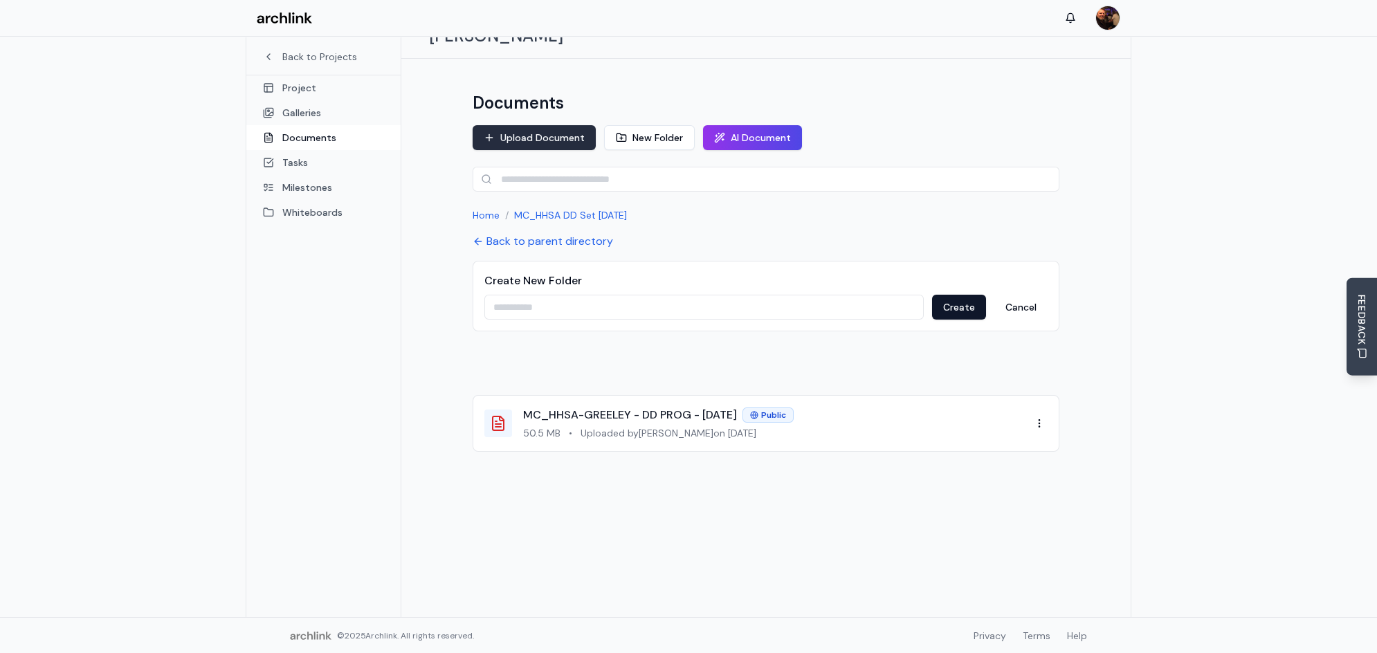
click at [557, 125] on button "Upload Document" at bounding box center [534, 137] width 123 height 25
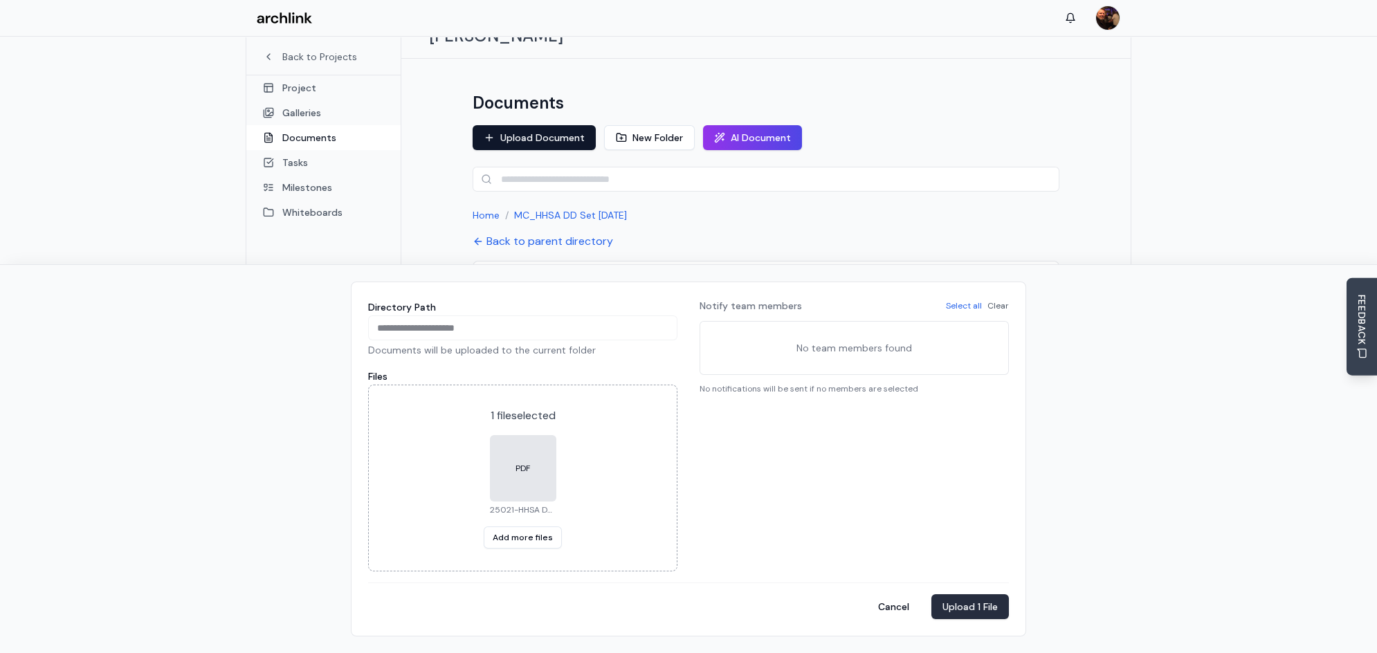
click at [959, 606] on button "Upload 1 File" at bounding box center [969, 606] width 77 height 25
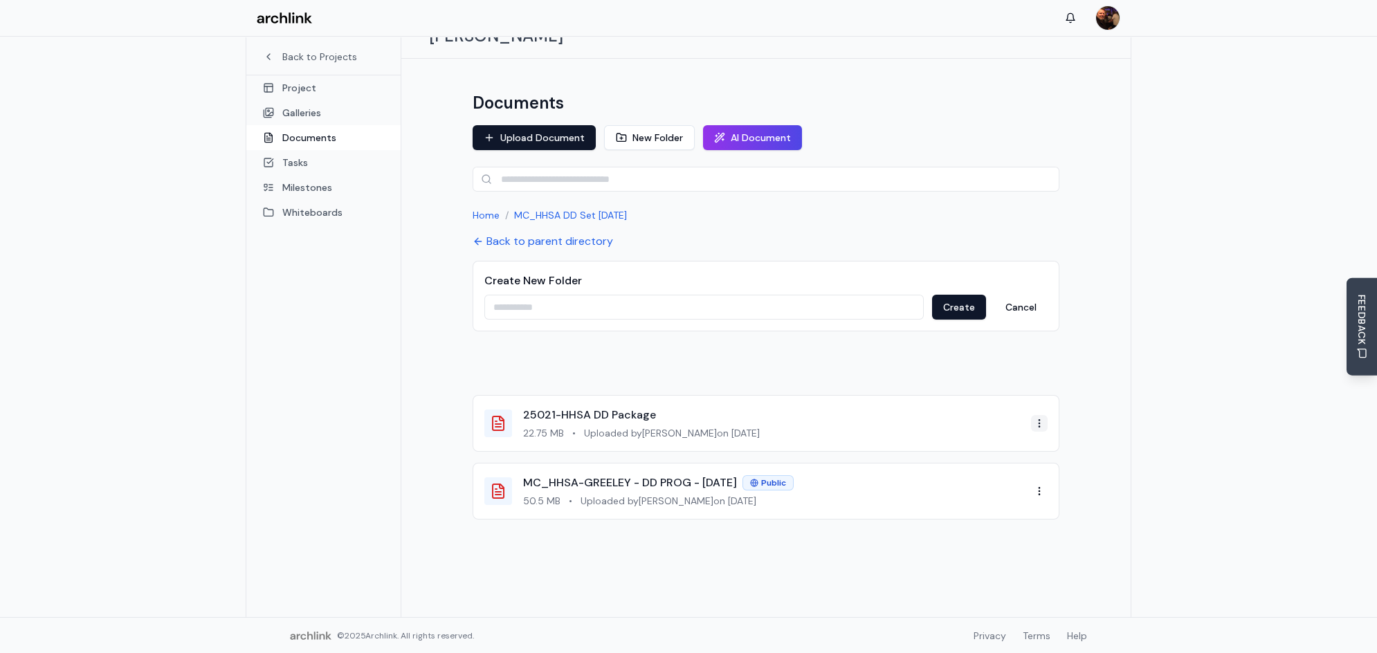
click at [1038, 403] on html "Back to Projects Project Galleries Documents Tasks Milestones Whiteboards Proje…" at bounding box center [688, 290] width 1377 height 726
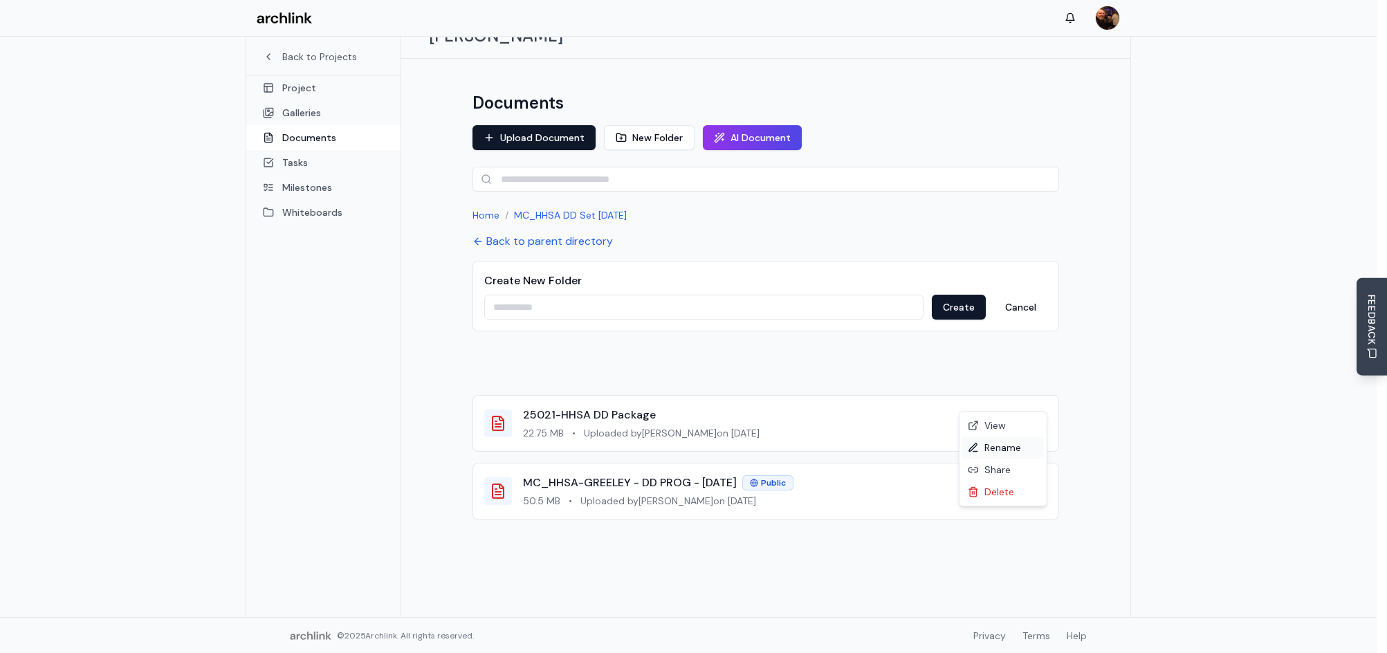
click at [1007, 451] on div "Rename" at bounding box center [1003, 448] width 82 height 22
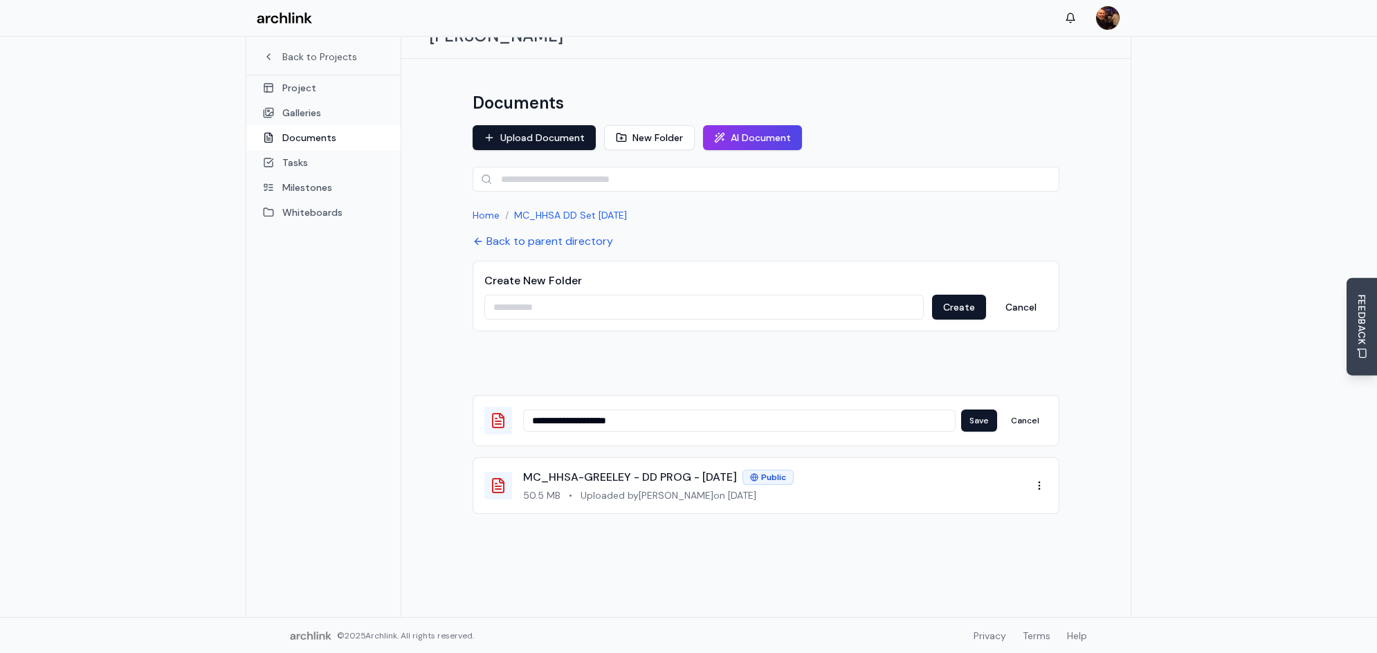
click at [607, 410] on input "**********" at bounding box center [739, 421] width 432 height 22
type input "**********"
click at [897, 342] on div at bounding box center [766, 363] width 587 height 42
click at [756, 363] on div "**********" at bounding box center [766, 454] width 587 height 224
click at [594, 382] on span "25021-HHSA DD Package" at bounding box center [576, 382] width 134 height 24
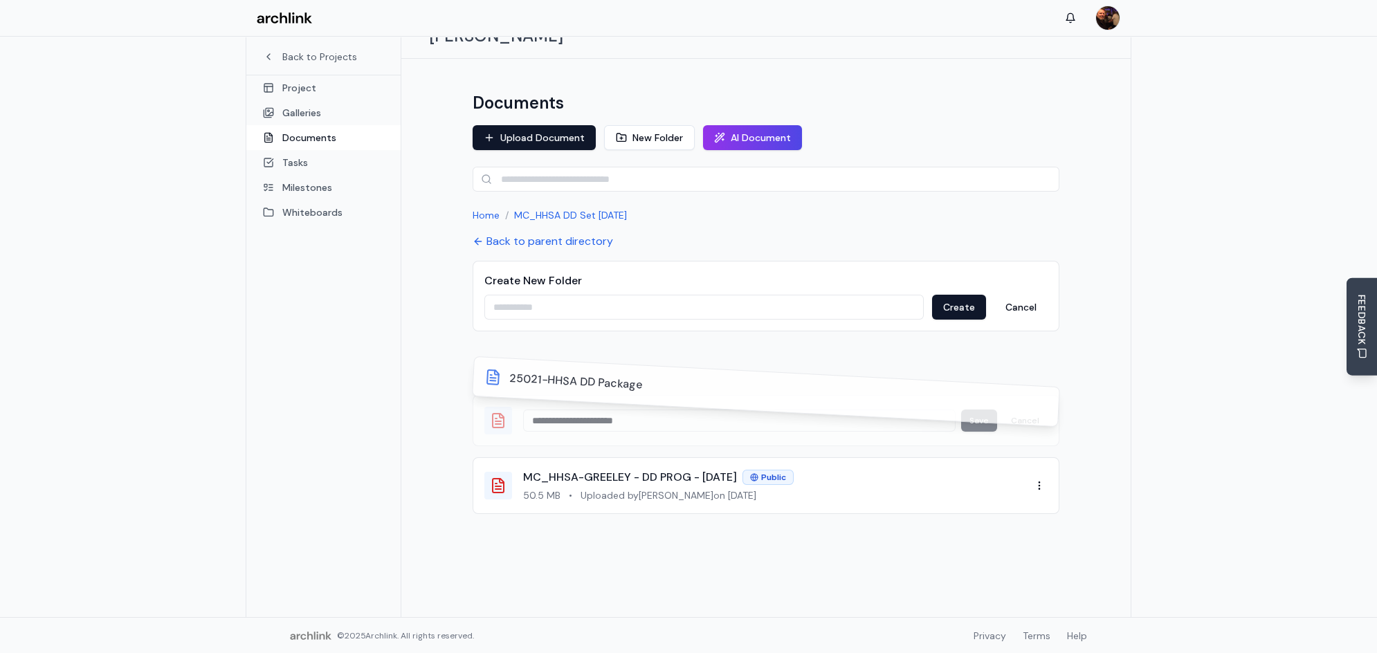
click at [886, 368] on div "**********" at bounding box center [766, 454] width 587 height 224
click at [836, 398] on div "25021-HHSA DD Package" at bounding box center [765, 392] width 563 height 46
click at [498, 398] on div "25021-HHSA DD Package" at bounding box center [766, 397] width 587 height 51
click at [498, 400] on div "25021-HHSA DD Package" at bounding box center [766, 397] width 587 height 51
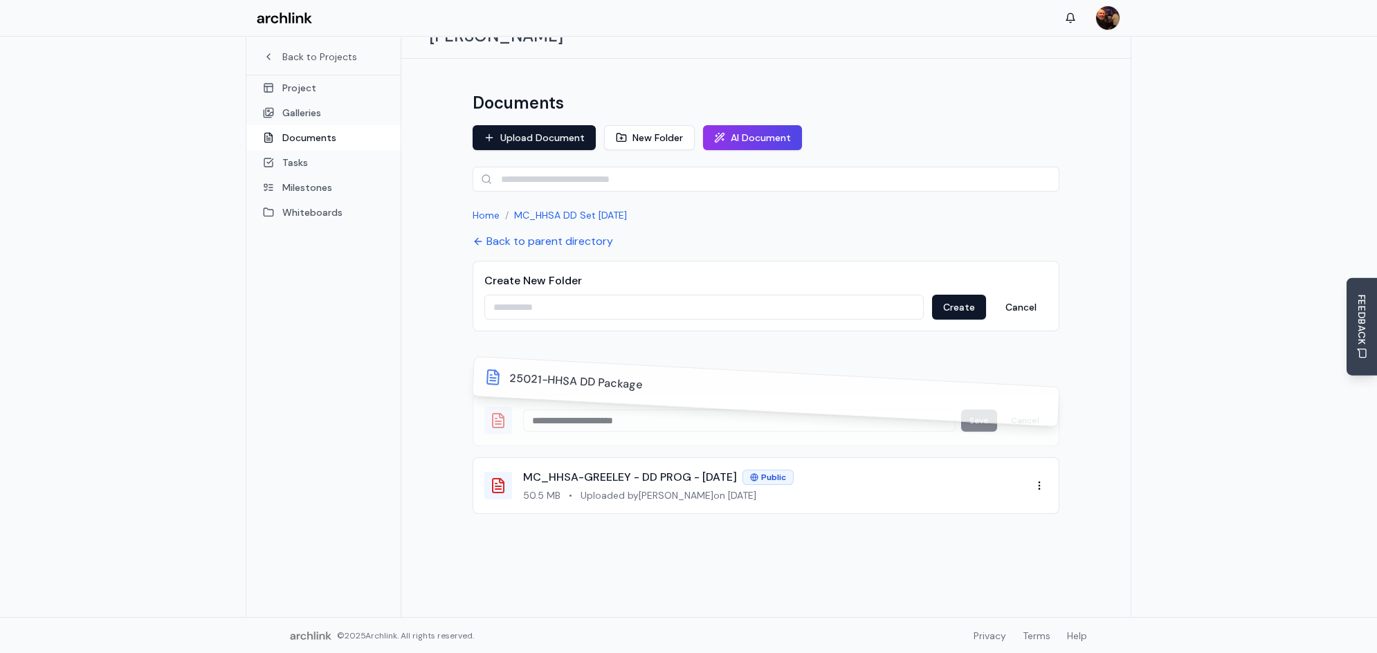
drag, startPoint x: 903, startPoint y: 351, endPoint x: 945, endPoint y: 335, distance: 45.4
click at [903, 351] on div at bounding box center [766, 363] width 587 height 42
click at [1086, 237] on div "**********" at bounding box center [765, 338] width 729 height 558
click at [533, 233] on button "Back to parent directory" at bounding box center [543, 241] width 140 height 17
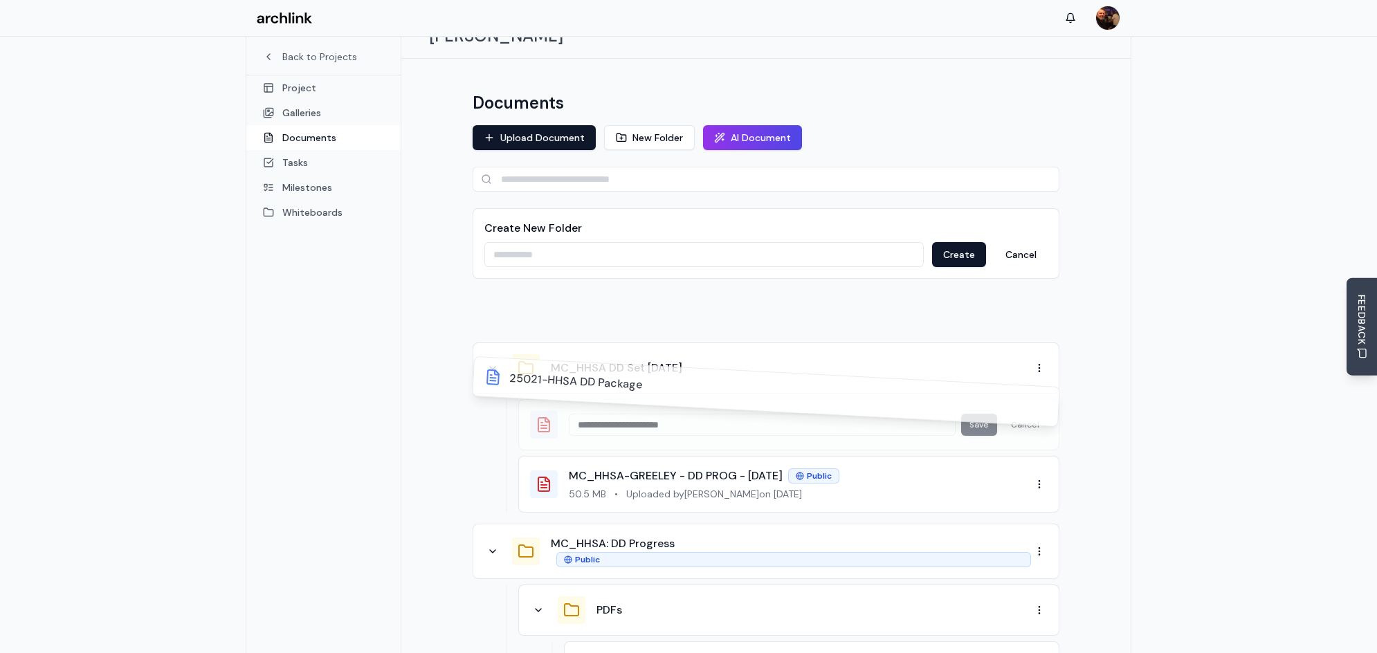
click at [588, 383] on span "25021-HHSA DD Package" at bounding box center [576, 382] width 134 height 24
click at [505, 383] on div "25021-HHSA DD Package" at bounding box center [765, 392] width 563 height 46
click at [497, 381] on icon at bounding box center [492, 377] width 17 height 17
click at [812, 306] on div at bounding box center [766, 311] width 587 height 42
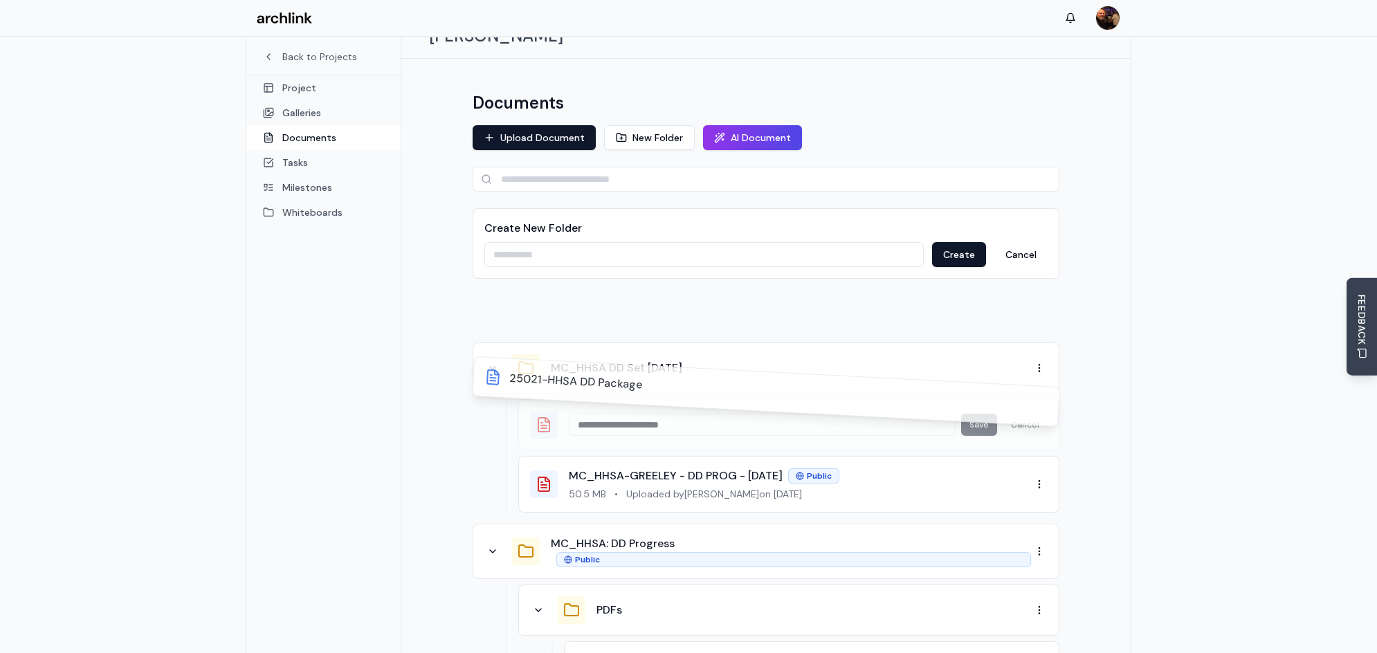
click at [979, 404] on div "25021-HHSA DD Package" at bounding box center [765, 392] width 563 height 46
click at [644, 409] on div "25021-HHSA DD Package" at bounding box center [766, 397] width 587 height 51
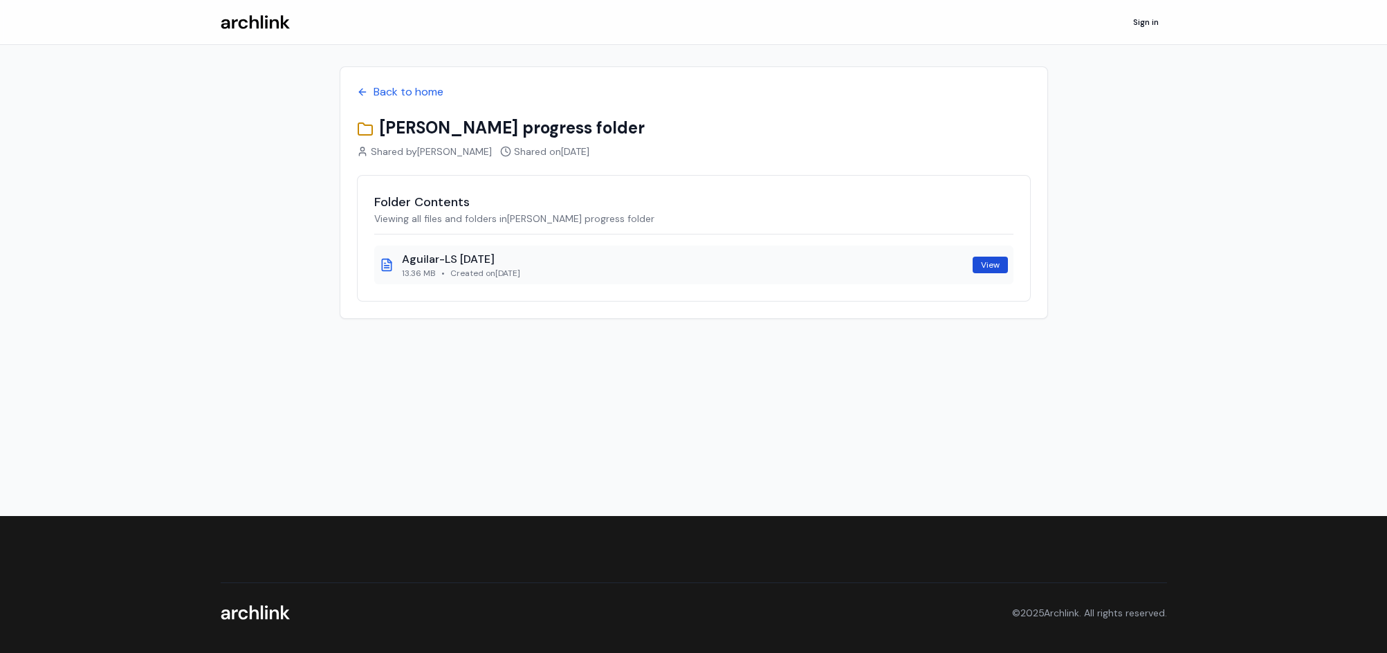
click at [986, 266] on link "View" at bounding box center [990, 265] width 35 height 17
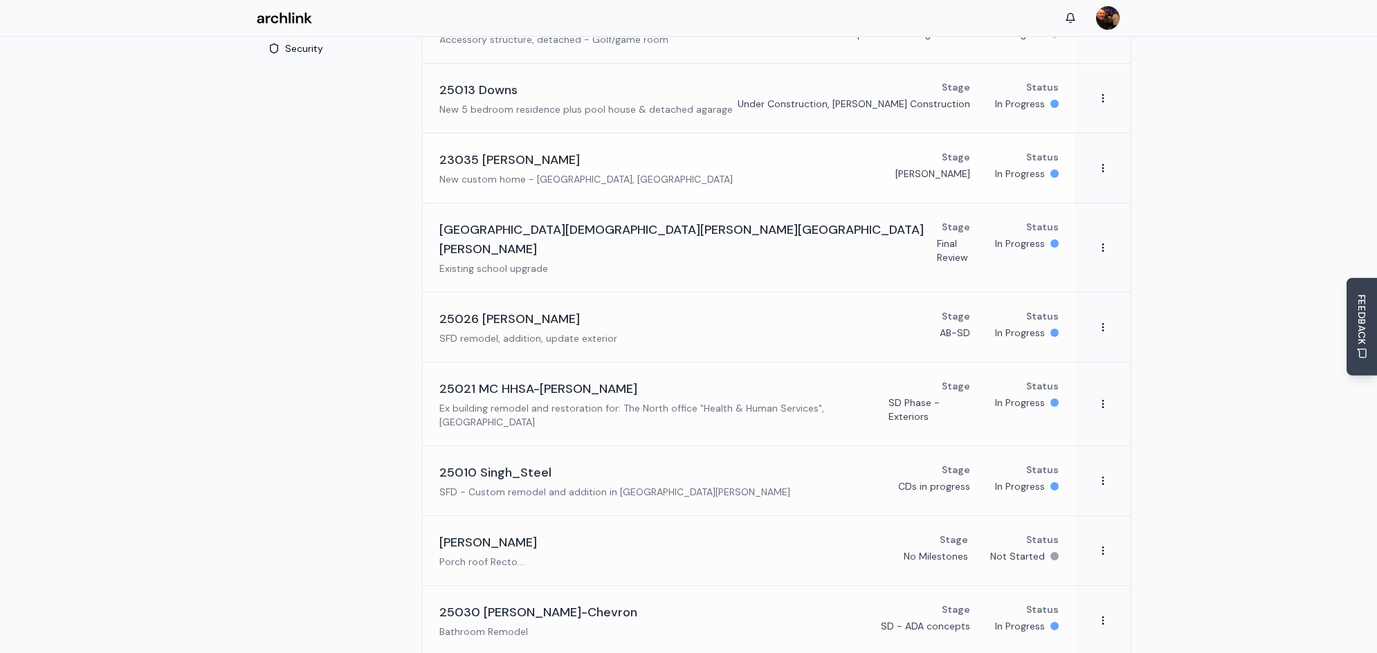
scroll to position [208, 0]
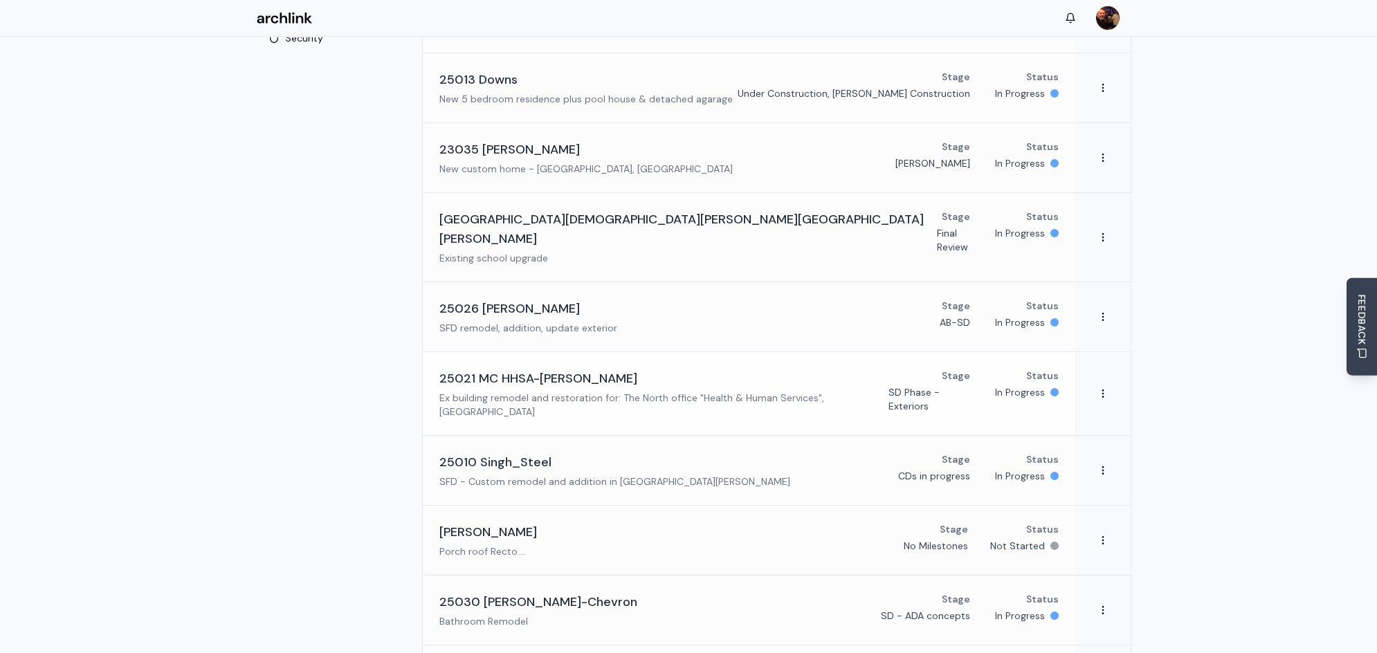
click at [561, 369] on h3 "25021 MC HHSA-Greely" at bounding box center [538, 378] width 198 height 19
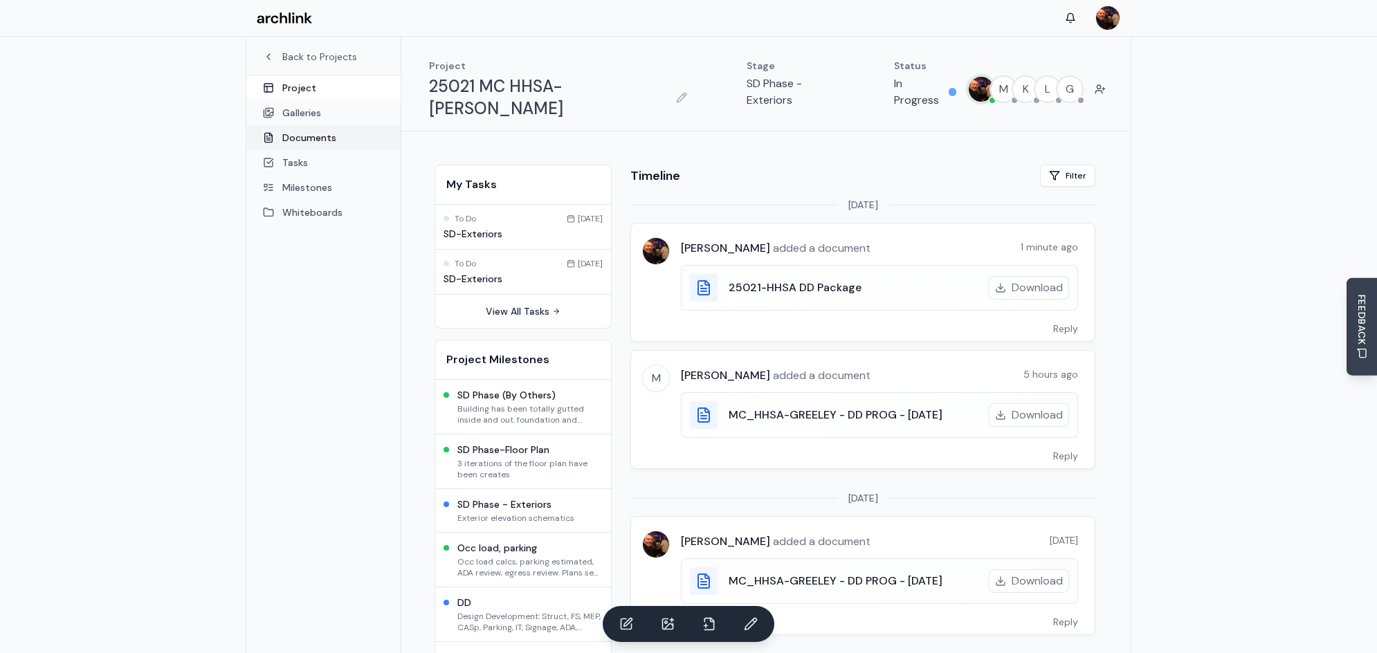
click at [302, 141] on link "Documents" at bounding box center [323, 137] width 154 height 25
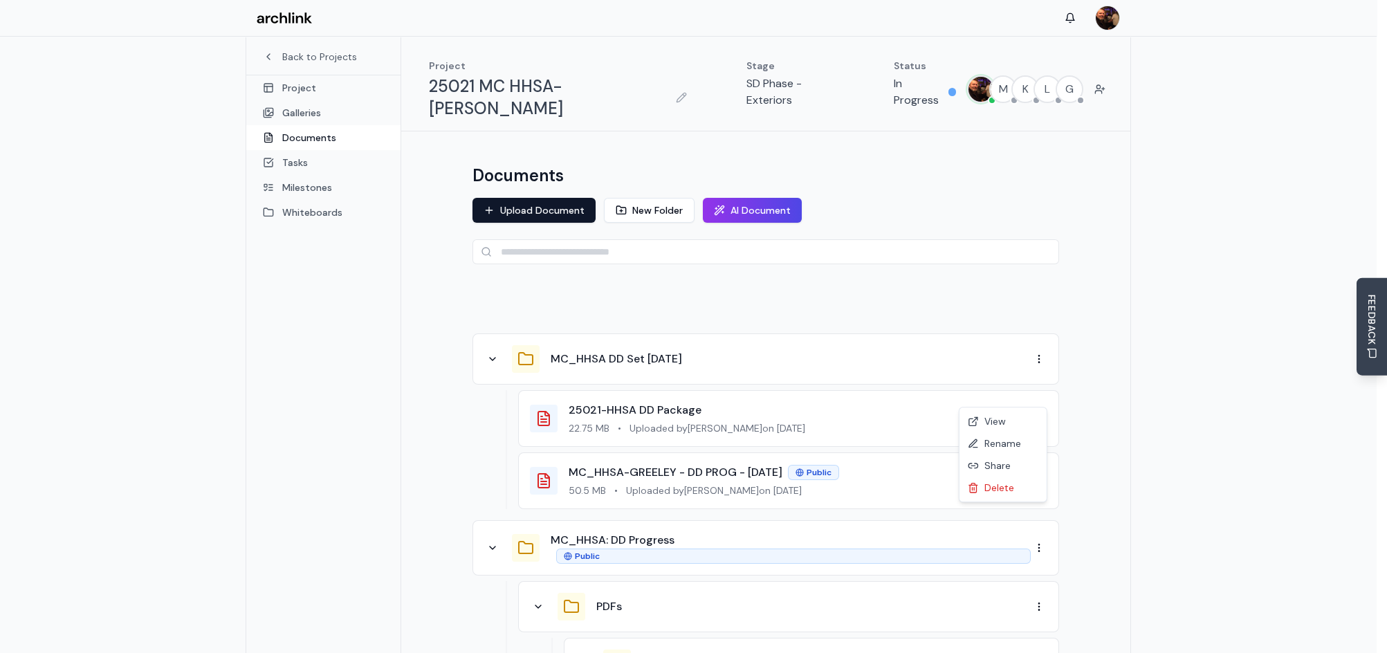
click at [992, 441] on div "Rename" at bounding box center [1003, 443] width 82 height 22
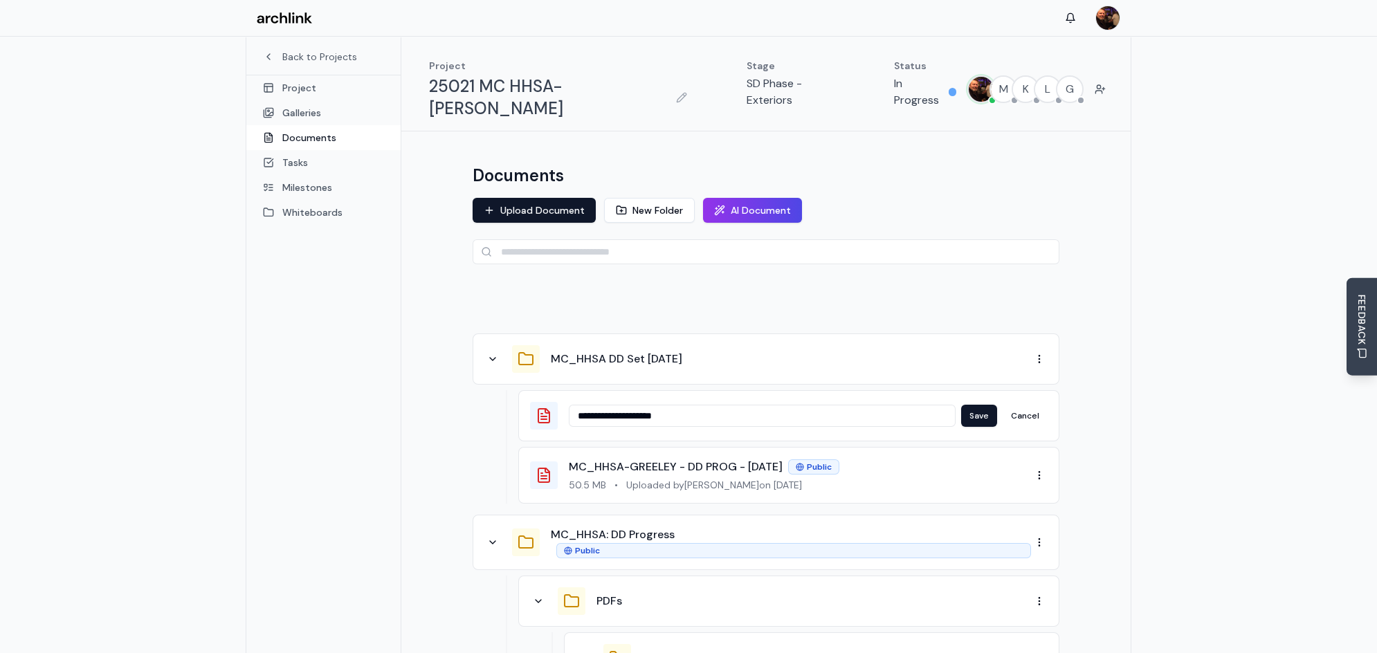
click at [648, 405] on input "**********" at bounding box center [762, 416] width 387 height 22
type input "**********"
click at [637, 380] on span "25021-HHSA DD Package" at bounding box center [621, 379] width 134 height 24
click at [640, 380] on span "25021-HHSA DD Package" at bounding box center [621, 379] width 134 height 24
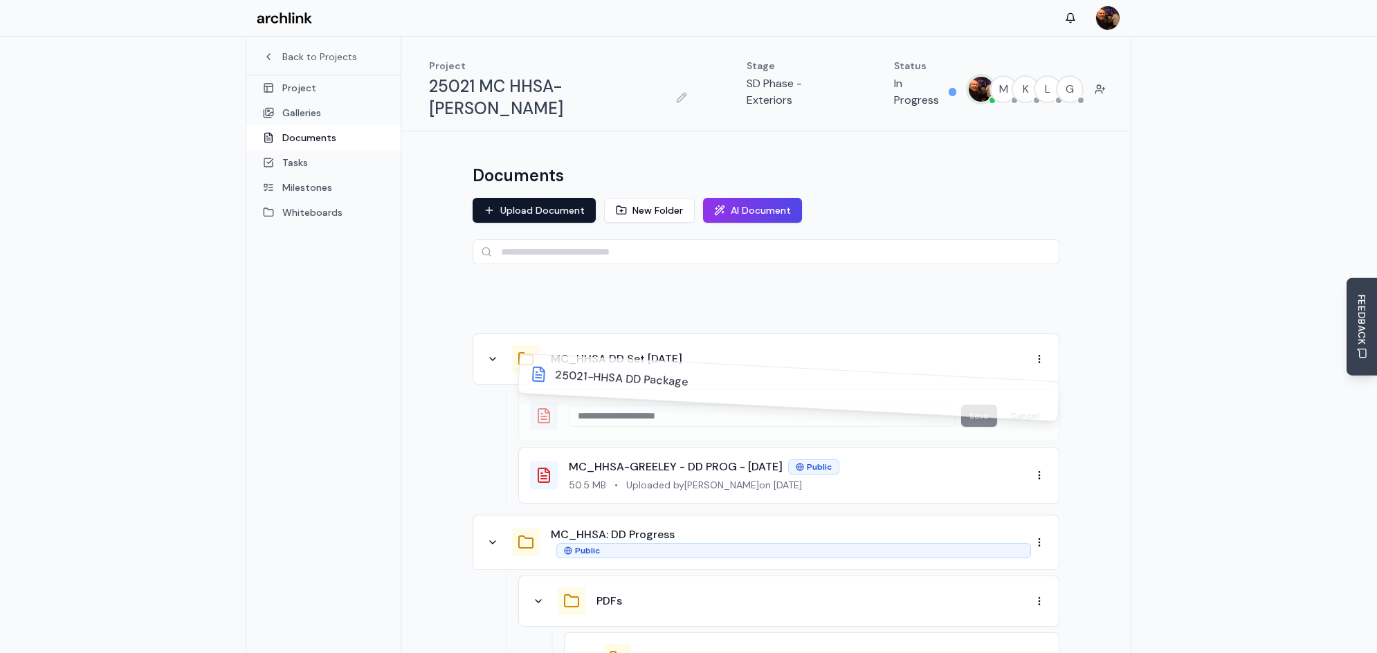
click at [839, 281] on div at bounding box center [766, 302] width 587 height 42
click at [306, 138] on link "Documents" at bounding box center [323, 137] width 154 height 25
click at [304, 137] on link "Documents" at bounding box center [323, 137] width 154 height 25
click at [307, 93] on link "Project" at bounding box center [323, 87] width 154 height 25
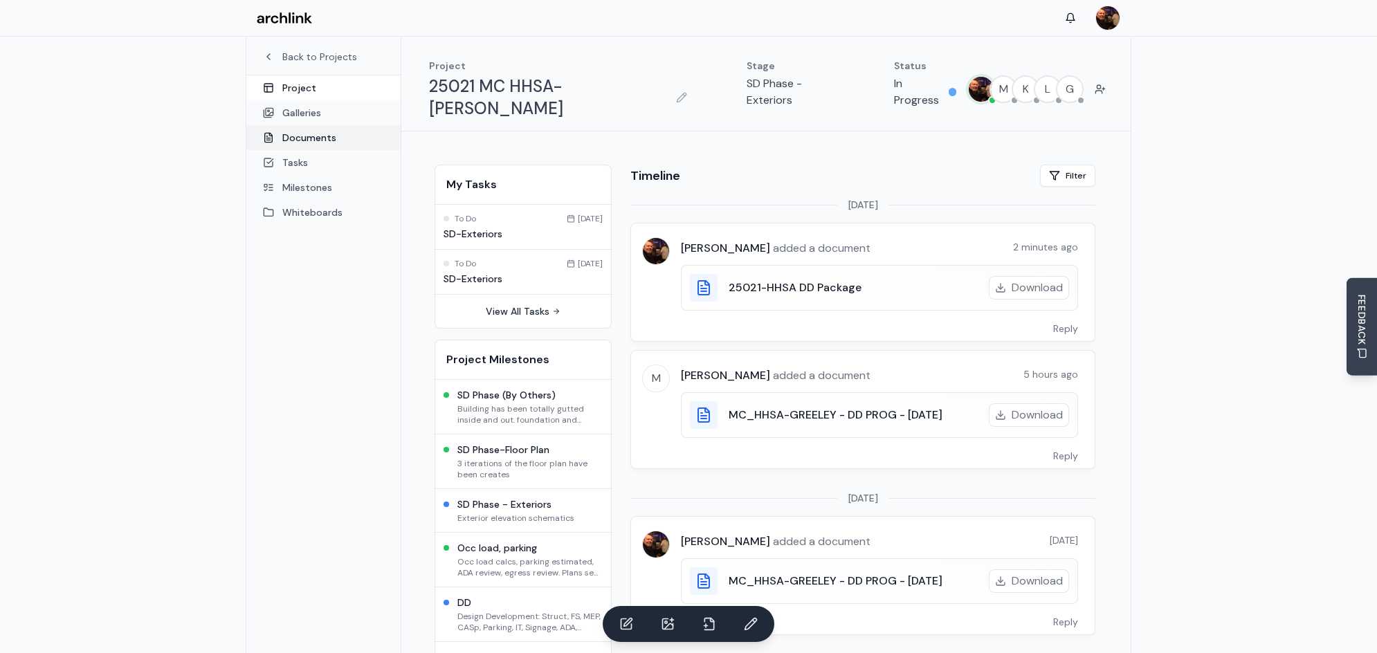
click at [307, 137] on link "Documents" at bounding box center [323, 137] width 154 height 25
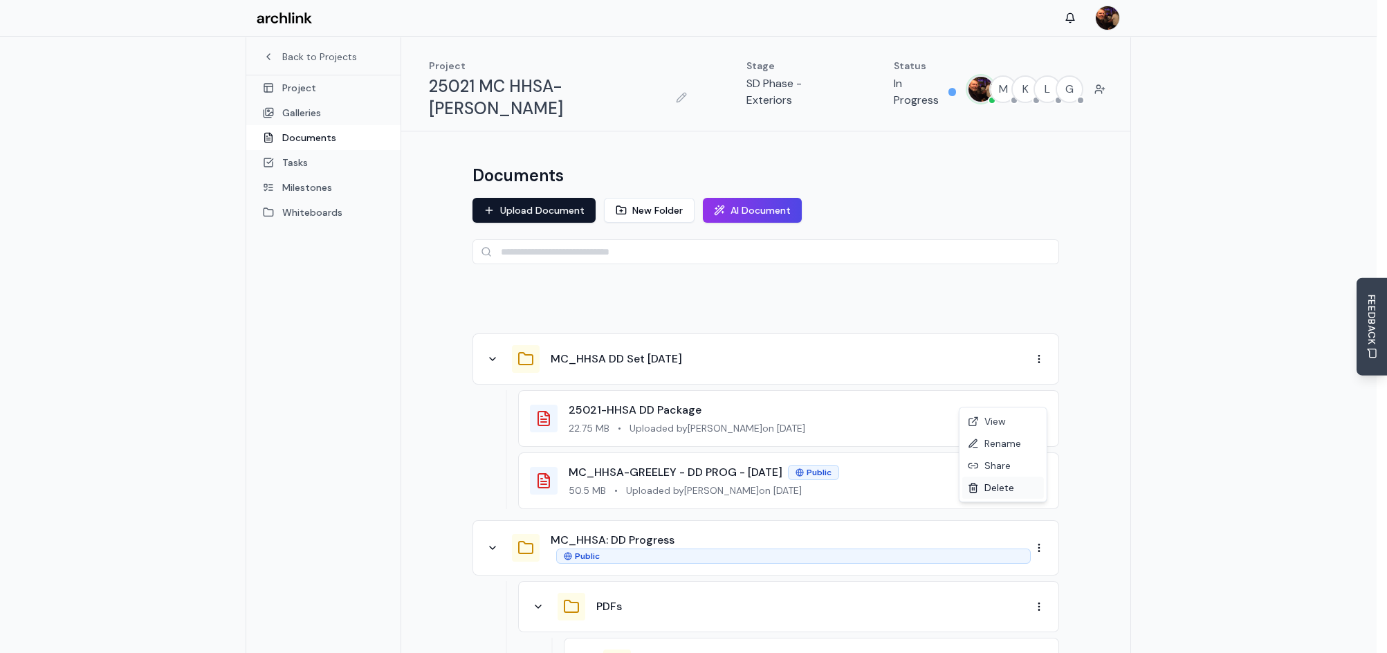
click at [1006, 487] on div "Delete" at bounding box center [1003, 488] width 82 height 22
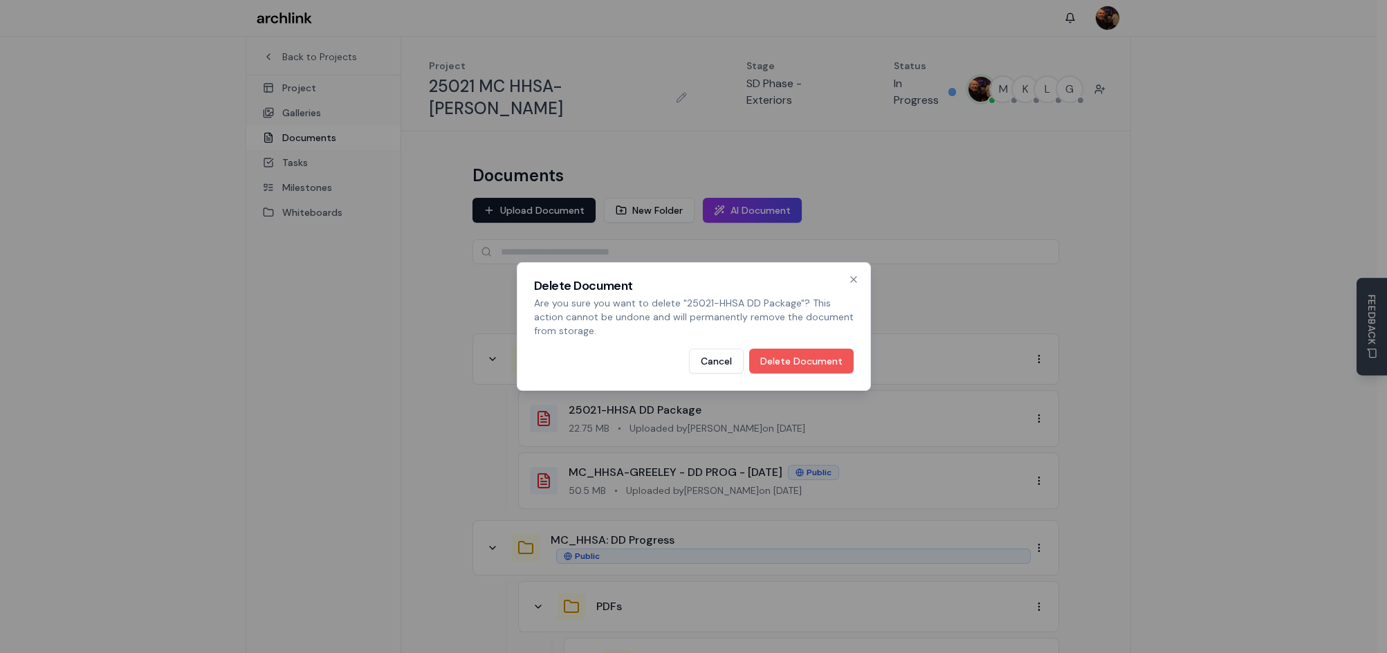
click at [820, 360] on button "Delete Document" at bounding box center [801, 361] width 104 height 25
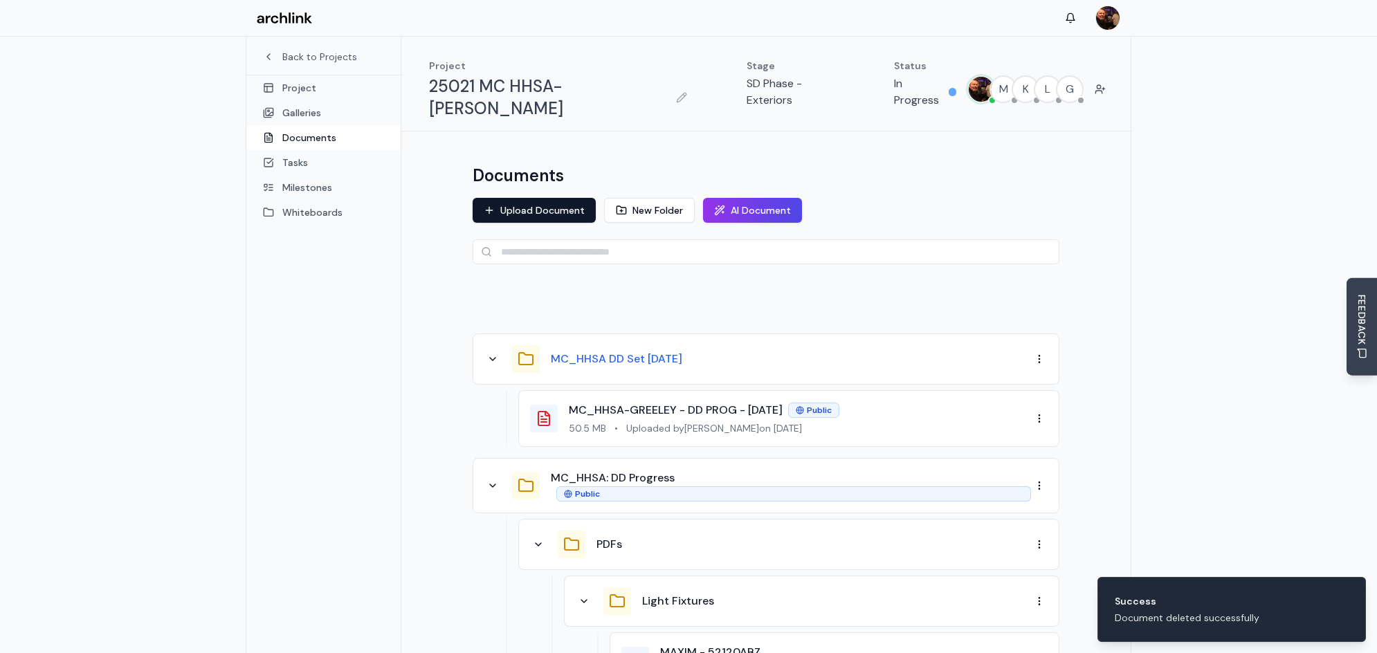
click at [588, 351] on button "MC_HHSA DD Set 9.17.25" at bounding box center [616, 359] width 131 height 17
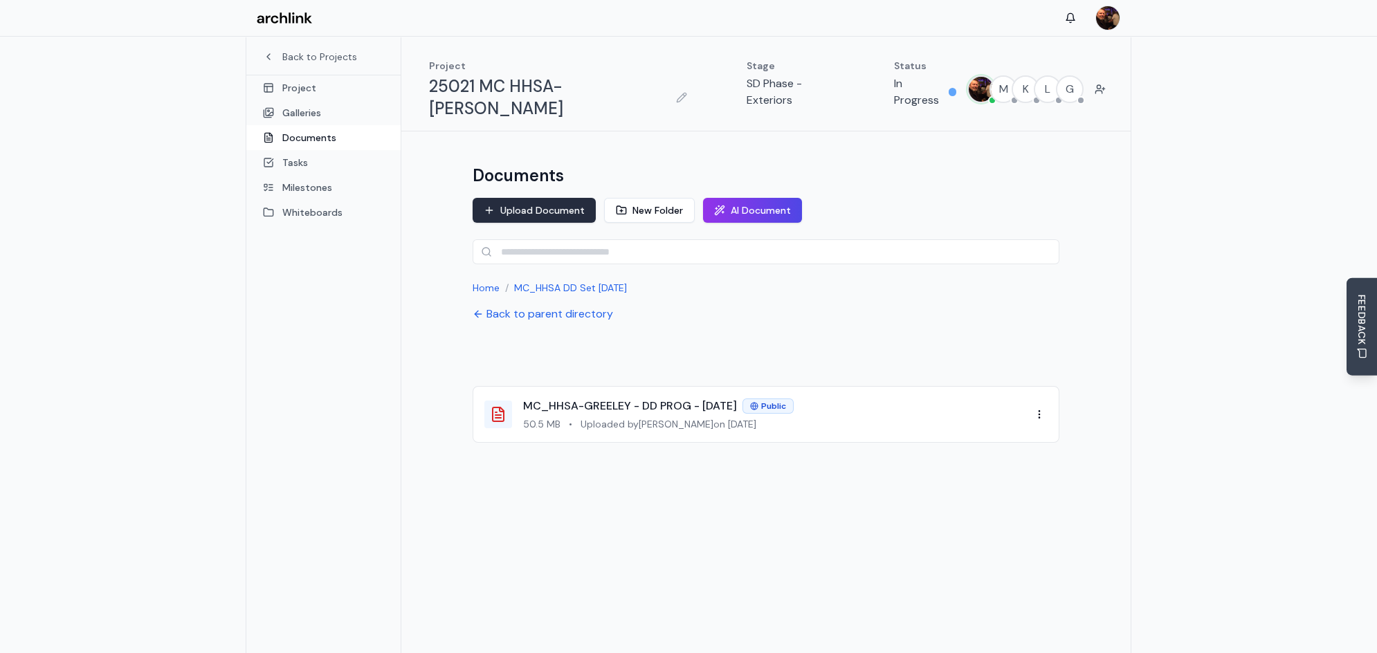
click at [562, 198] on button "Upload Document" at bounding box center [534, 210] width 123 height 25
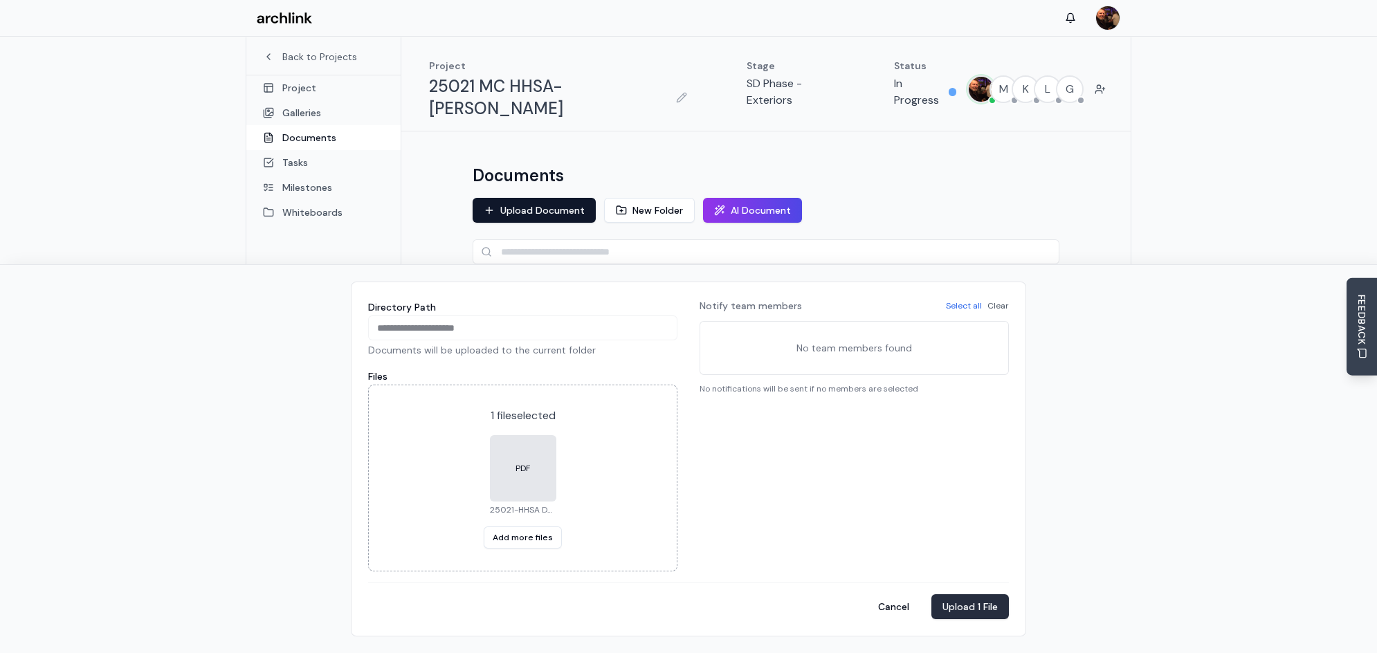
click at [973, 607] on button "Upload 1 File" at bounding box center [969, 606] width 77 height 25
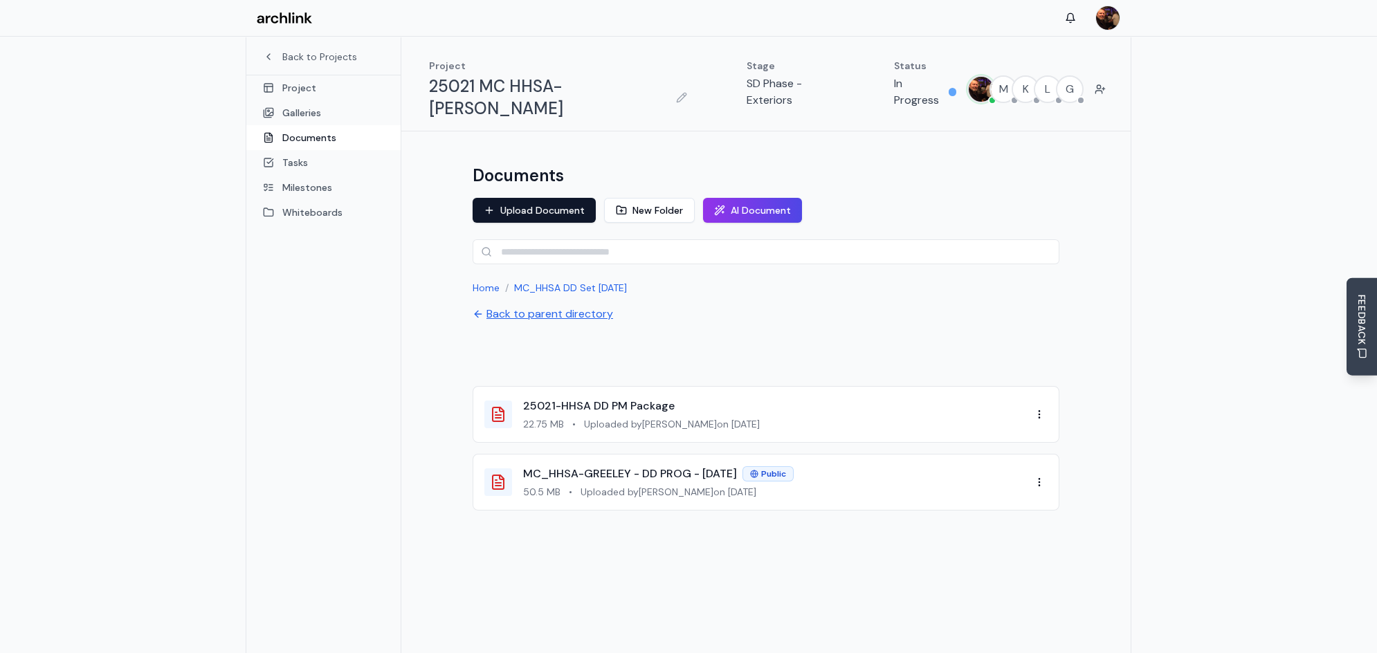
click at [576, 306] on button "Back to parent directory" at bounding box center [543, 314] width 140 height 17
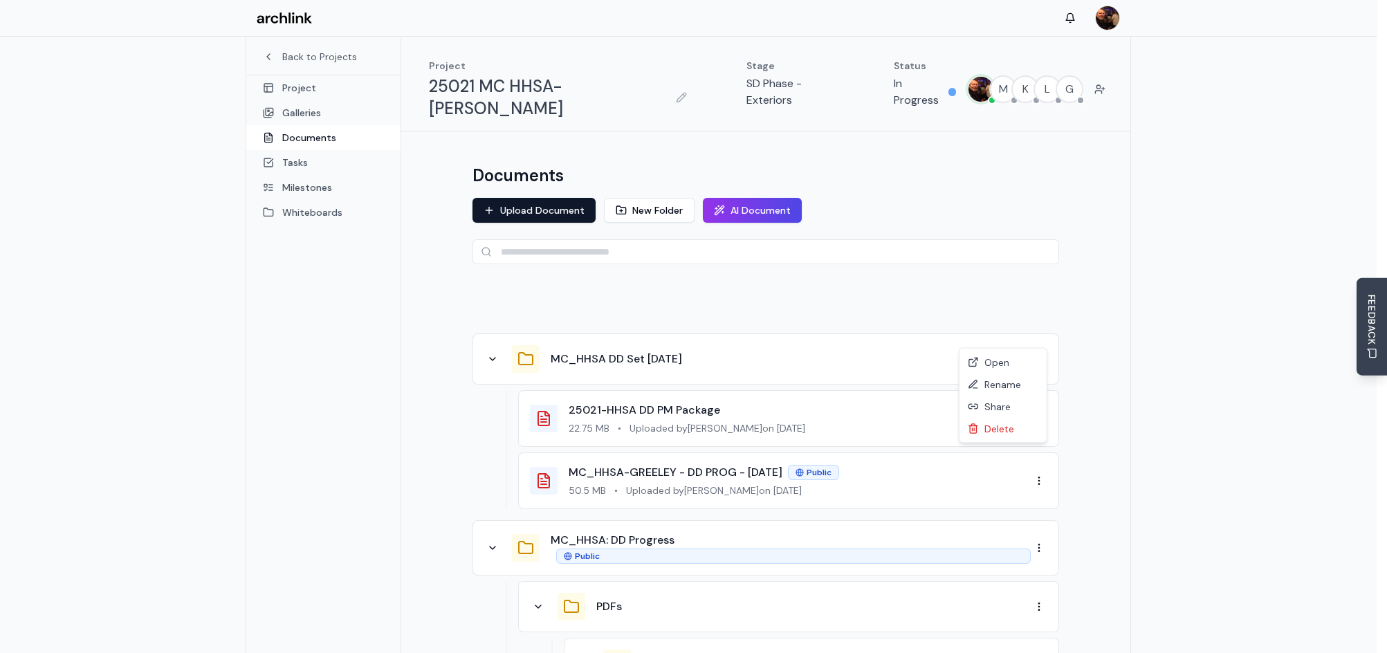
click at [1003, 407] on div "Share" at bounding box center [1003, 407] width 82 height 22
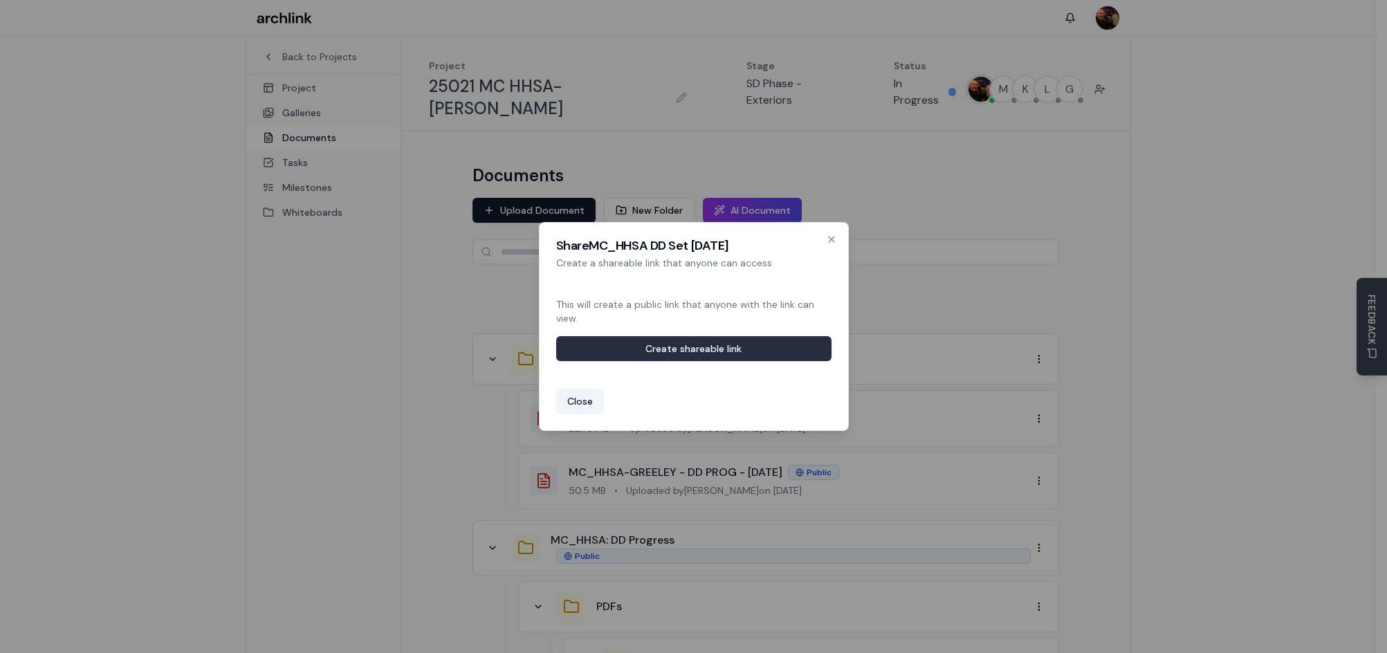
click at [799, 349] on button "Create shareable link" at bounding box center [693, 348] width 275 height 25
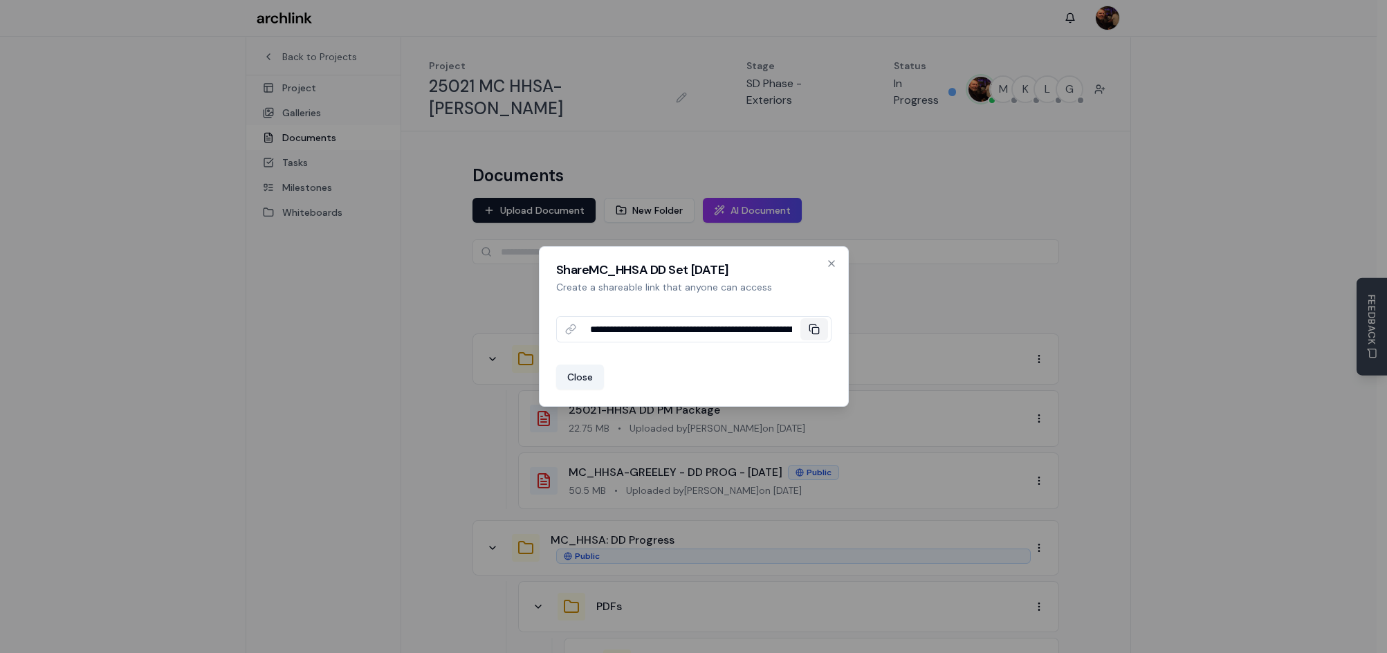
click at [816, 326] on icon at bounding box center [814, 329] width 11 height 11
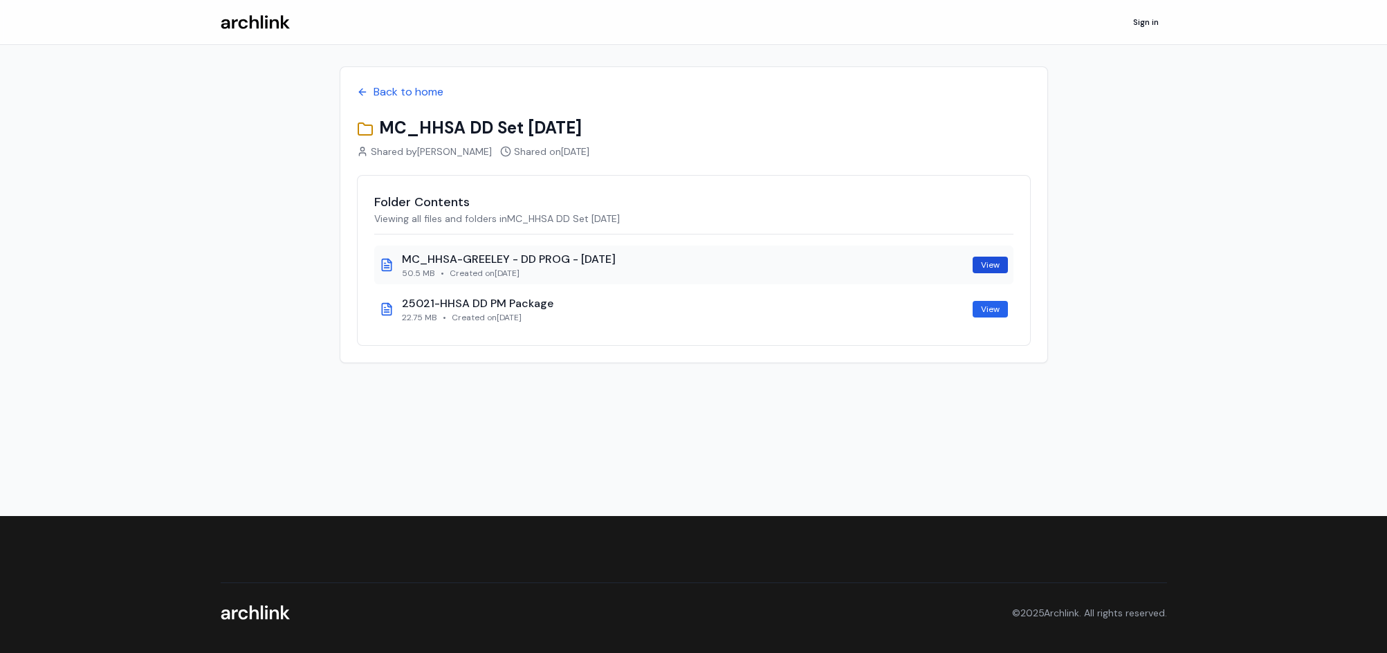
click at [990, 264] on link "View" at bounding box center [990, 265] width 35 height 17
